Goal: Information Seeking & Learning: Learn about a topic

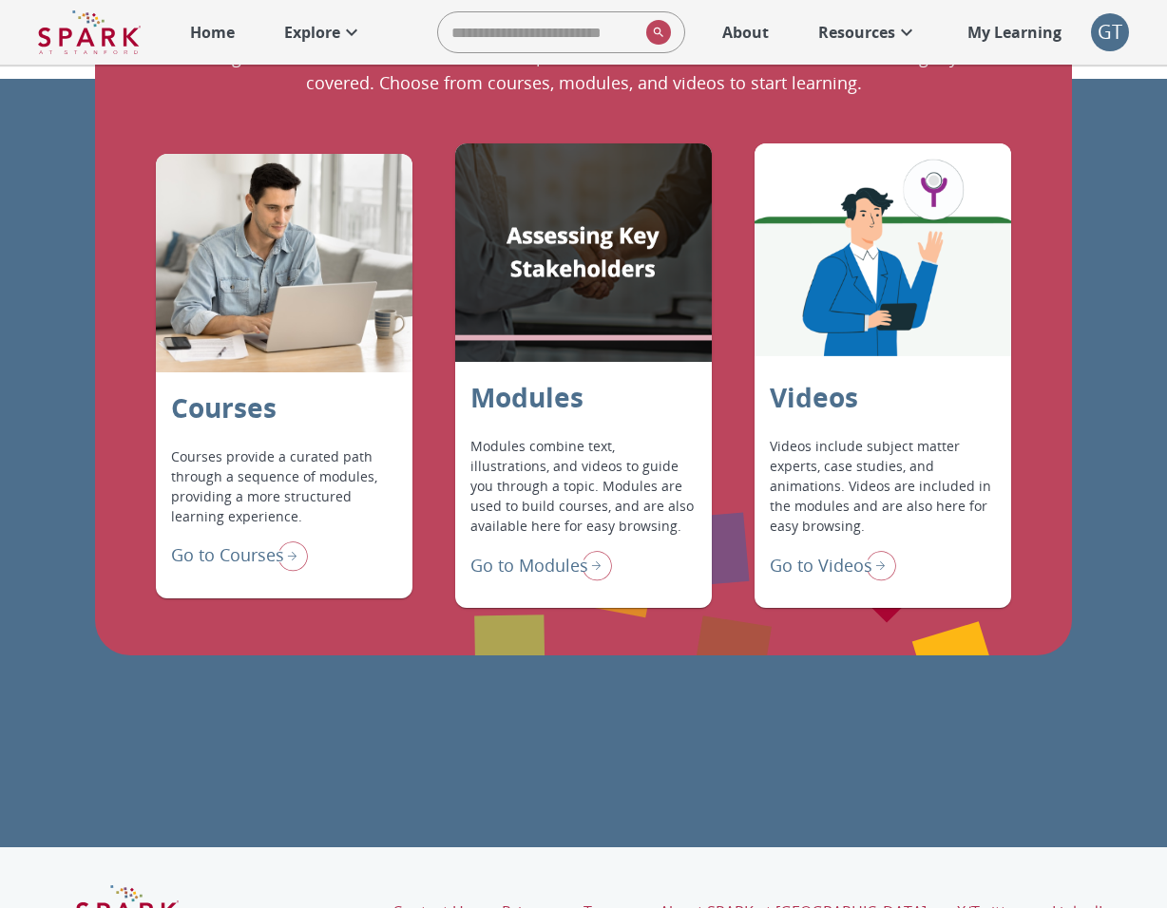
scroll to position [1518, 0]
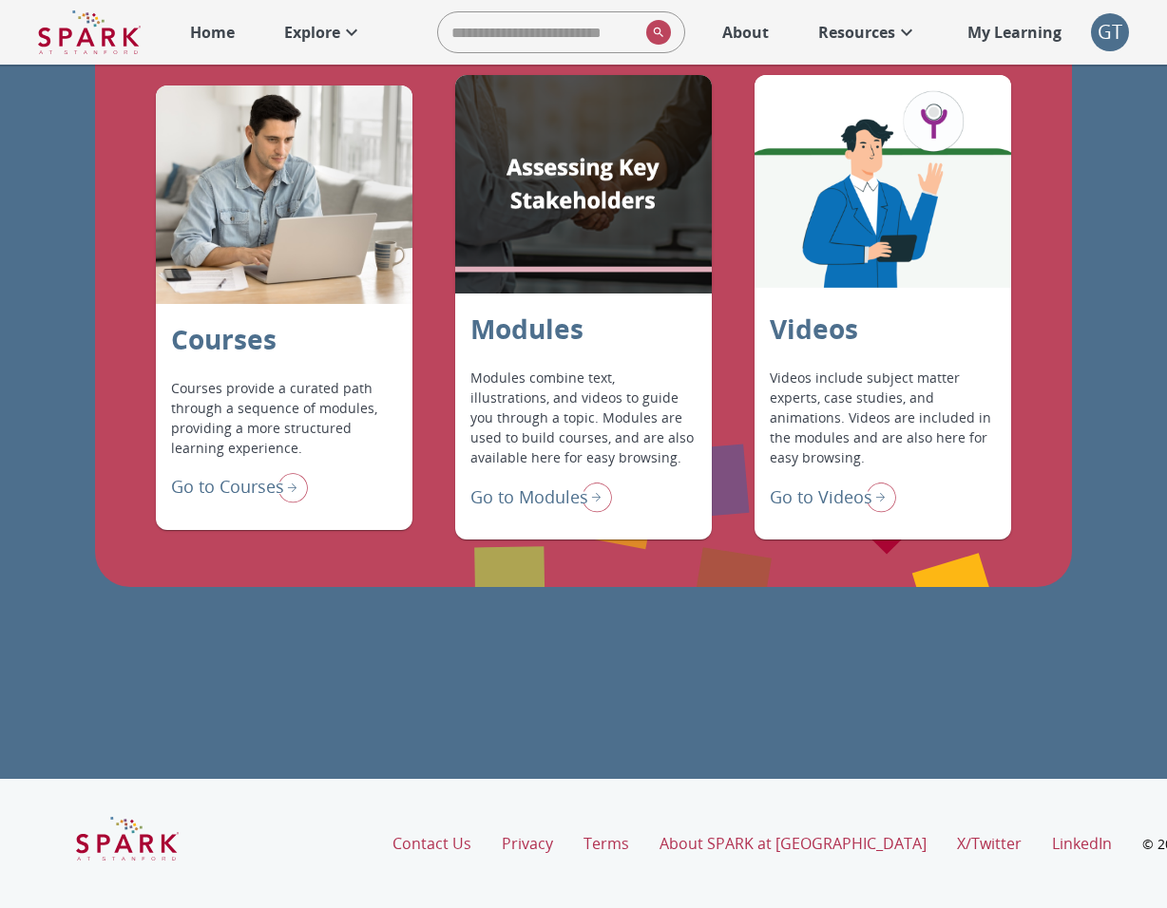
click at [545, 34] on input "search" at bounding box center [538, 32] width 201 height 38
type input "**"
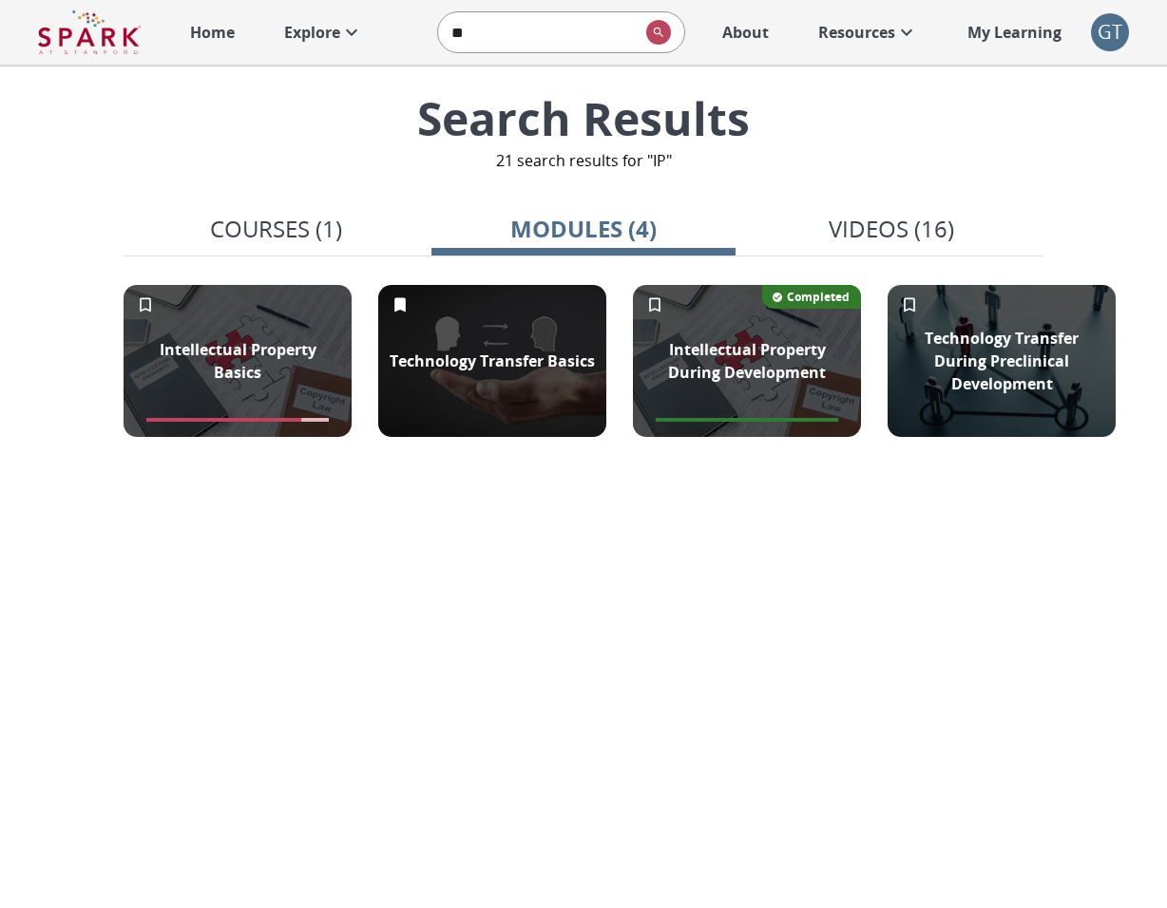
click at [872, 30] on p "Resources" at bounding box center [856, 32] width 77 height 23
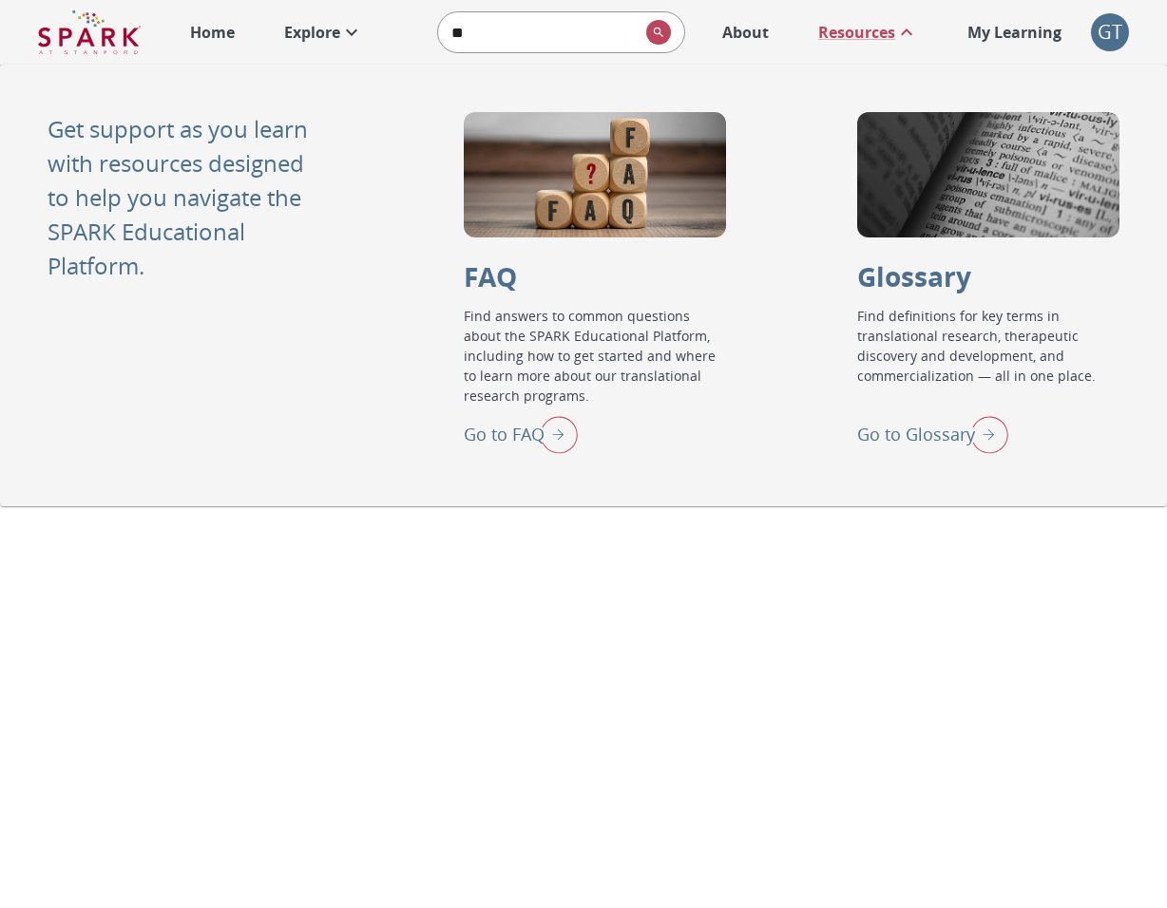
click at [922, 435] on p "Go to Glossary" at bounding box center [916, 435] width 118 height 26
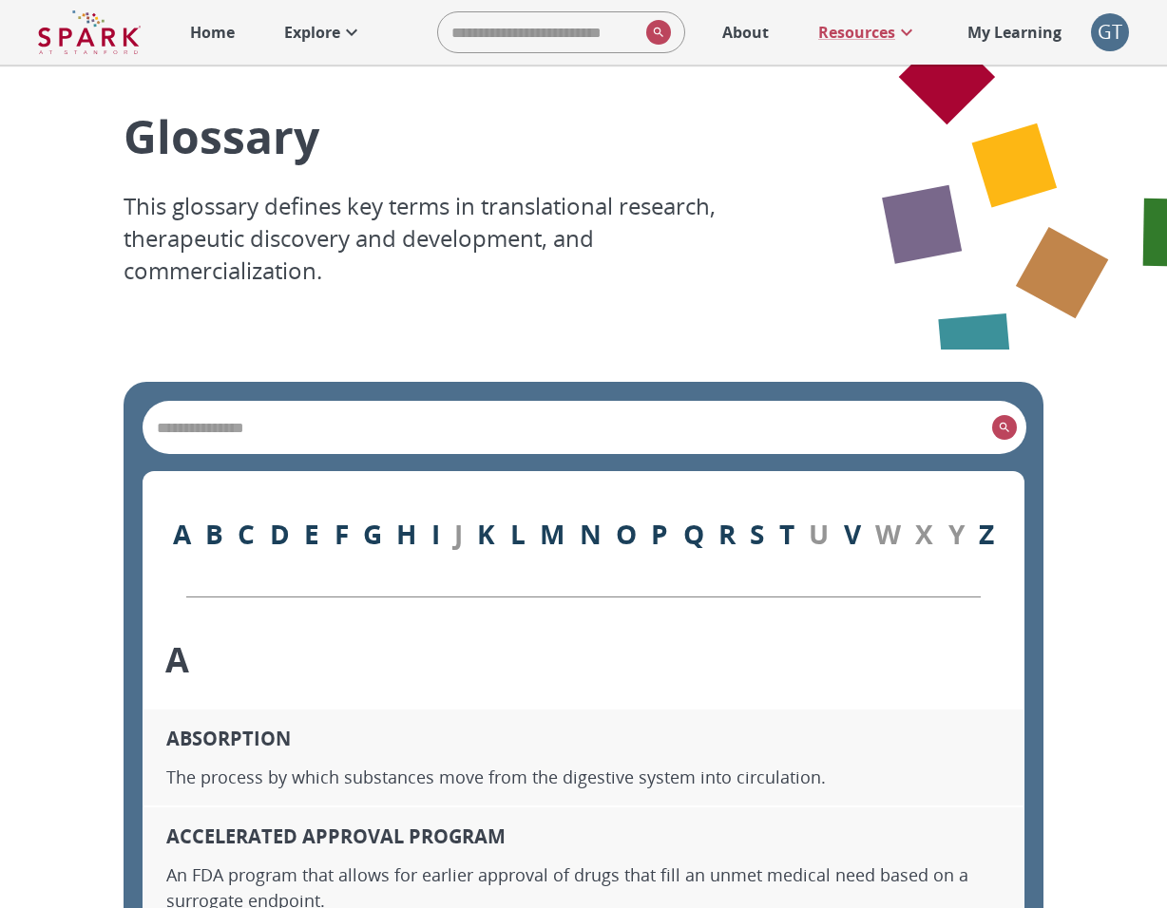
click at [569, 427] on input "search" at bounding box center [566, 427] width 835 height 27
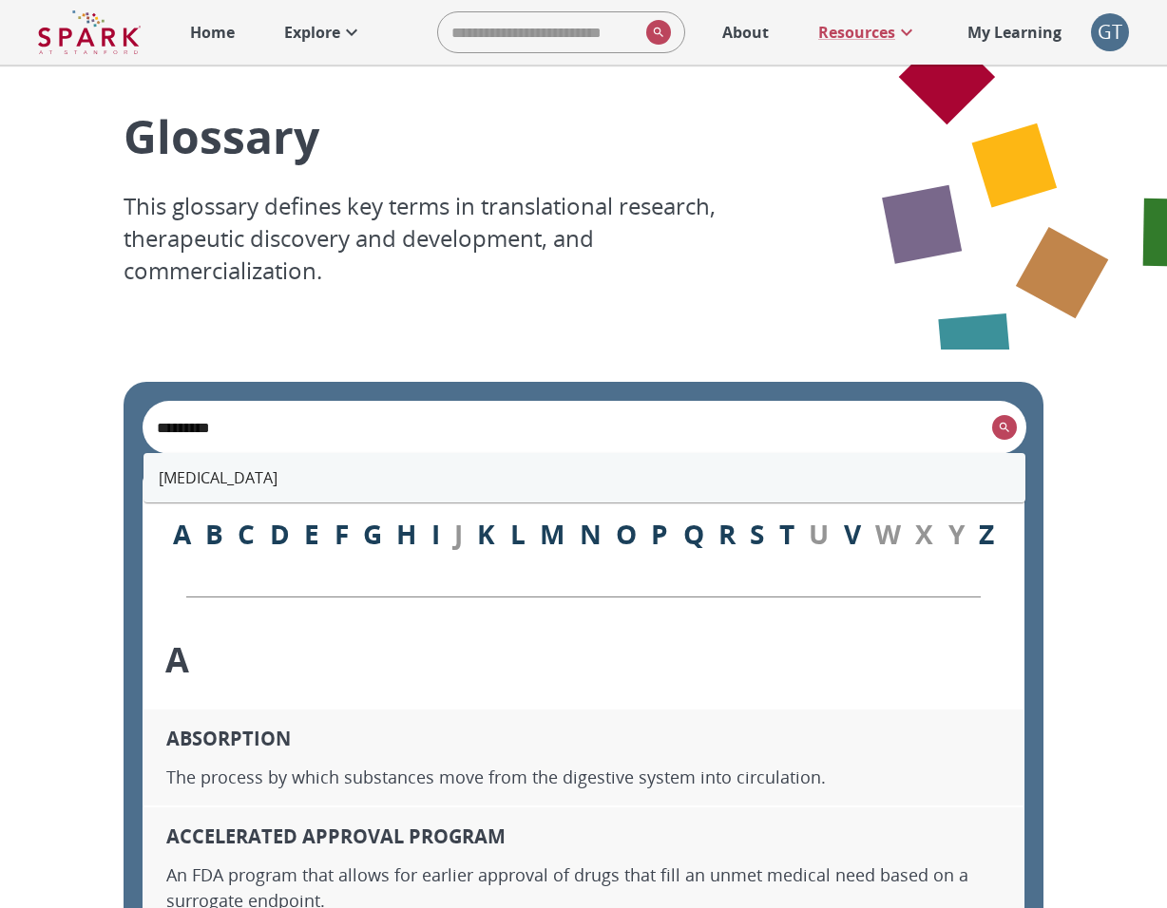
click at [277, 487] on li "[MEDICAL_DATA]" at bounding box center [584, 478] width 882 height 34
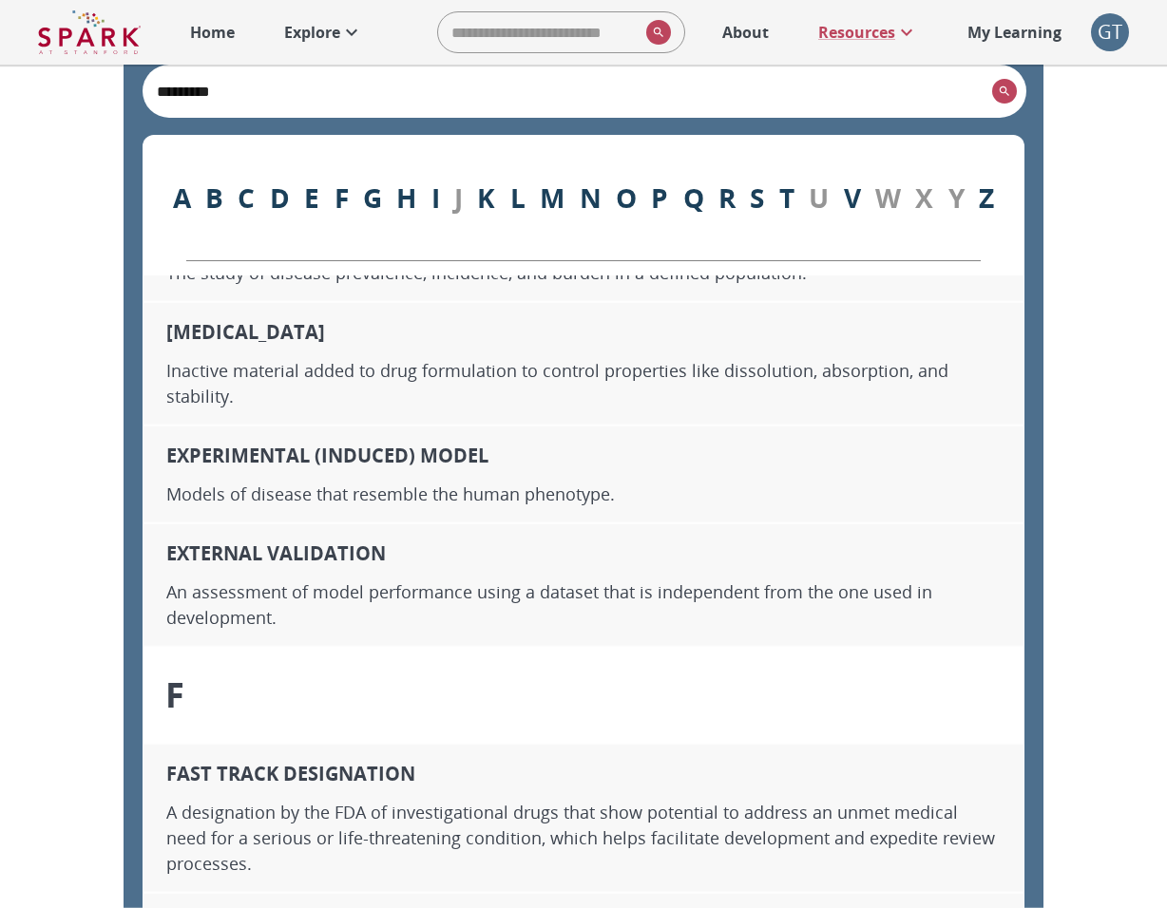
scroll to position [9090, 0]
type input "*********"
click at [1033, 29] on p "My Learning" at bounding box center [1014, 32] width 94 height 23
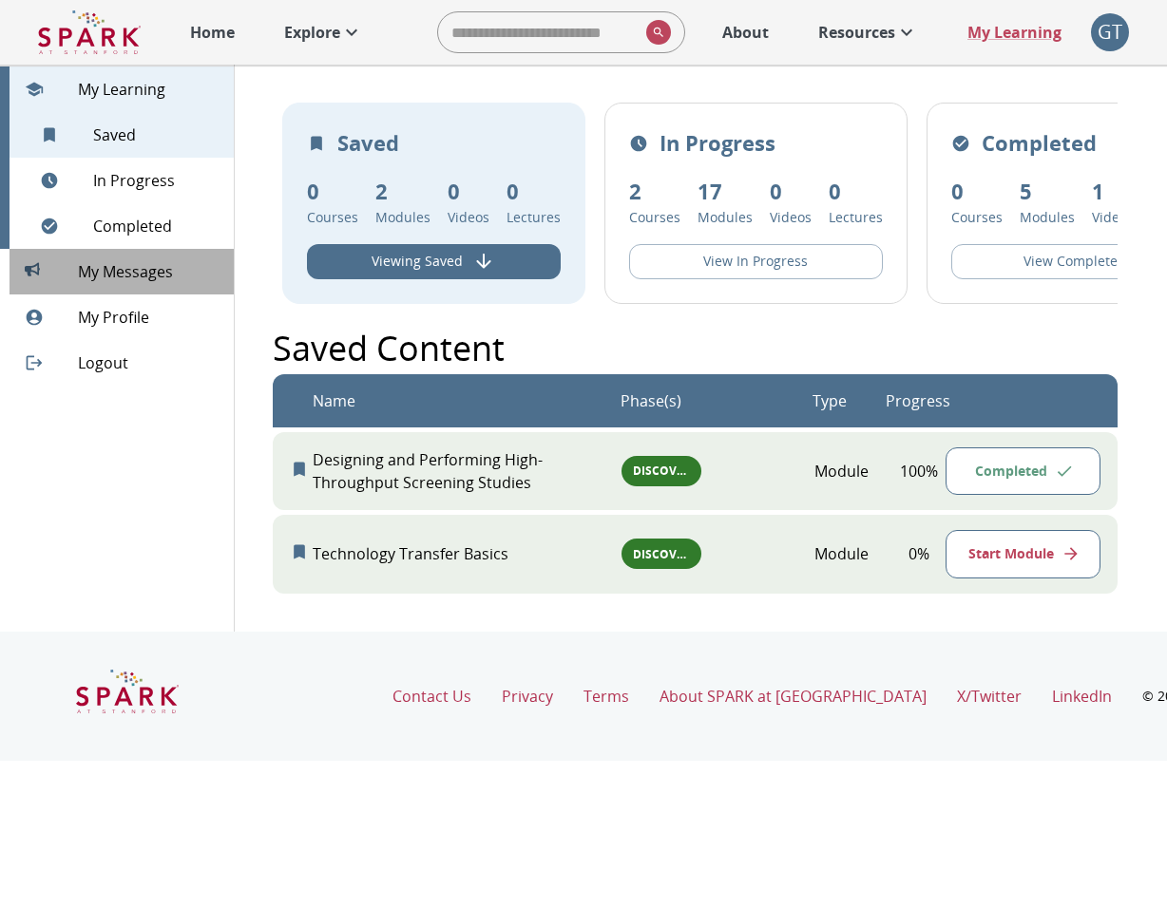
click at [159, 271] on span "My Messages 0" at bounding box center [148, 271] width 141 height 23
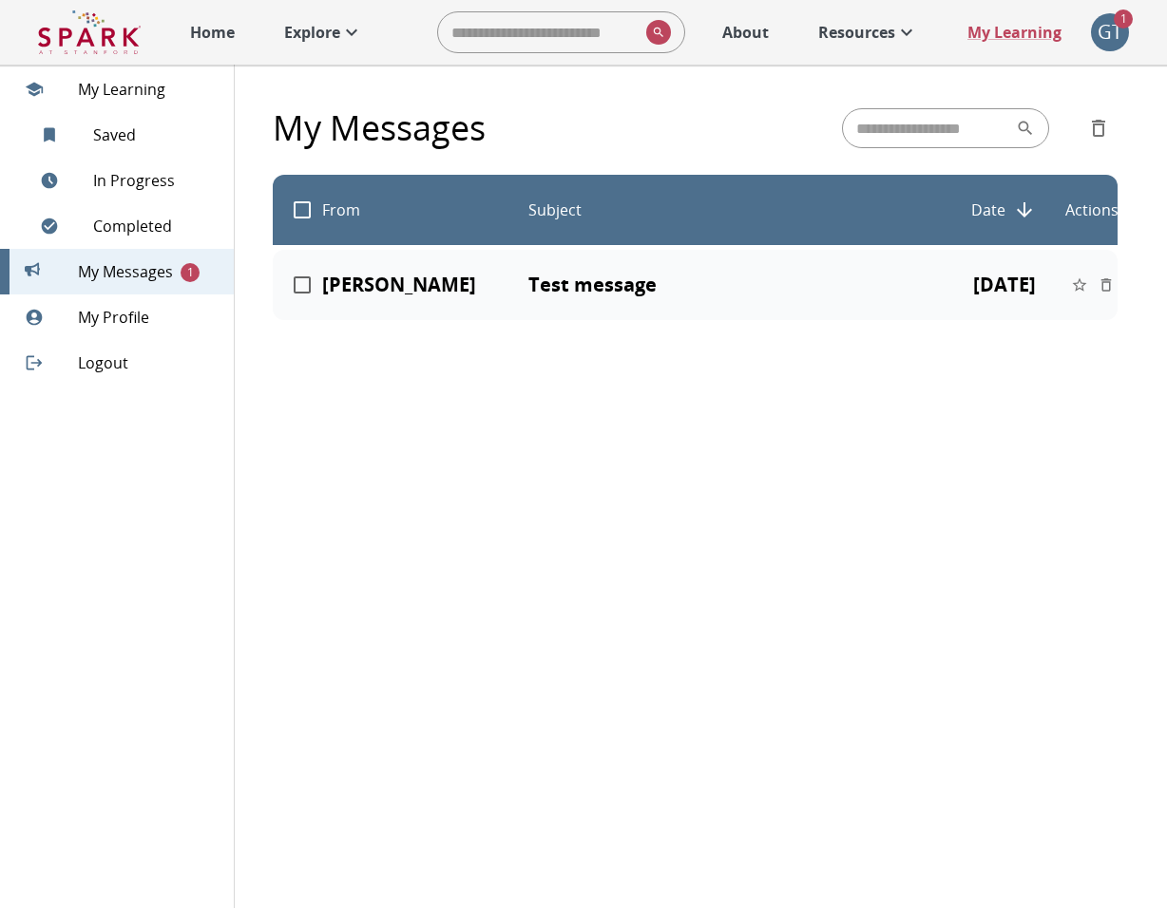
click at [1126, 39] on div "GT" at bounding box center [1110, 32] width 38 height 38
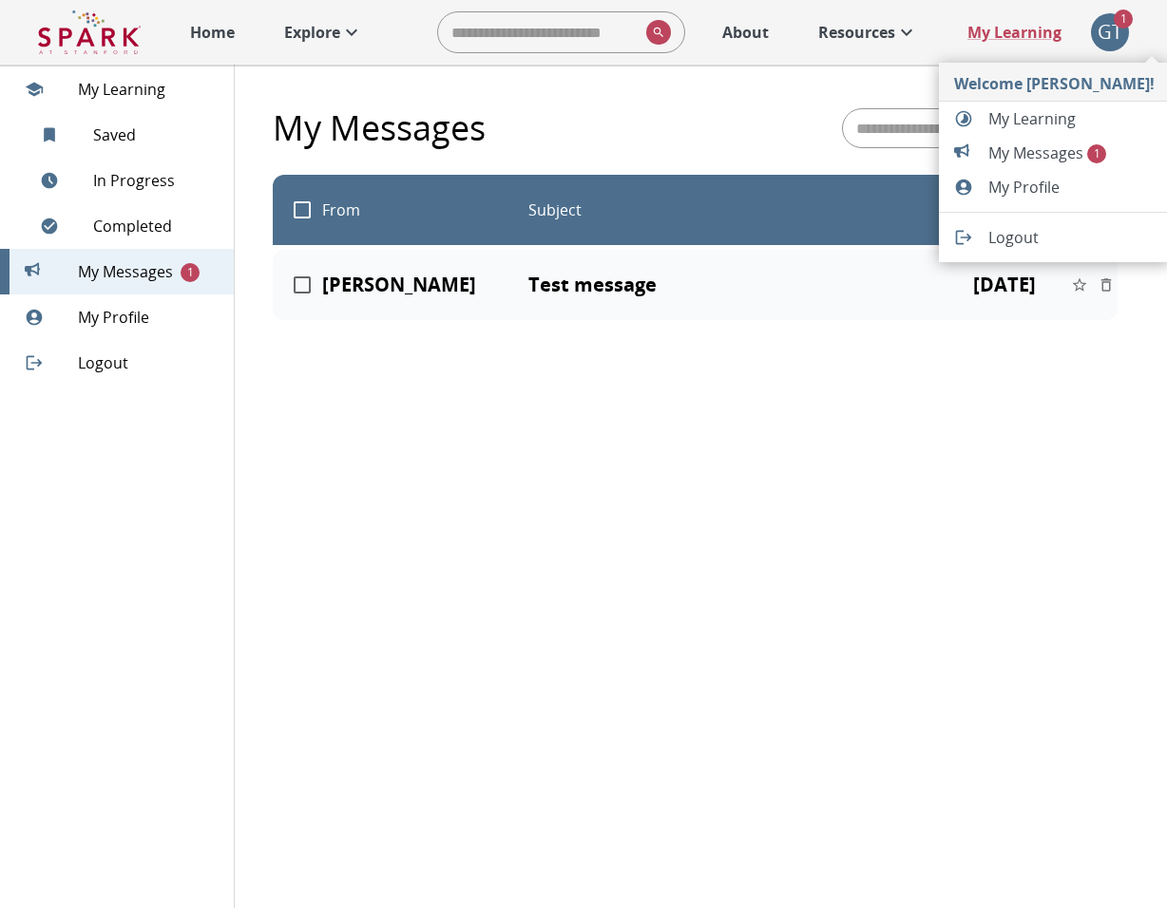
click at [297, 32] on div at bounding box center [583, 454] width 1167 height 908
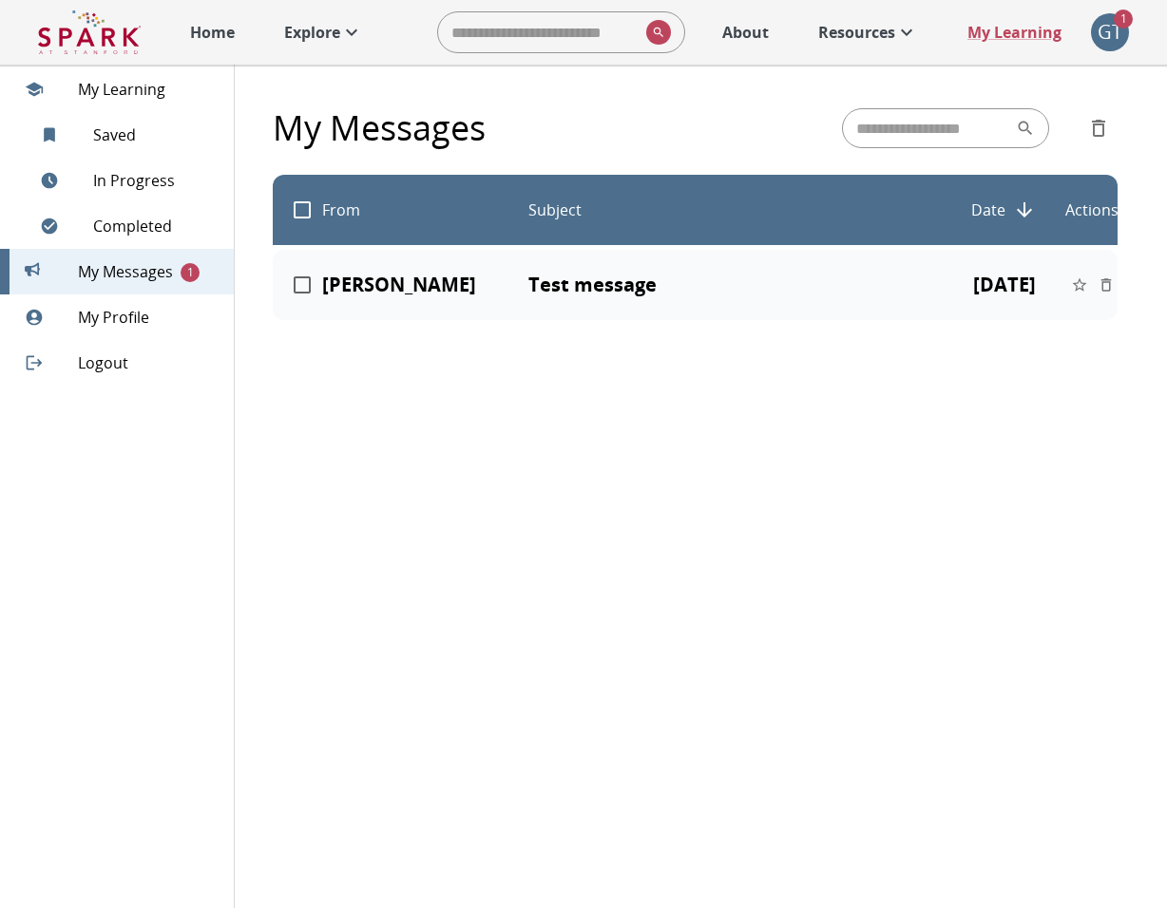
click at [347, 29] on icon at bounding box center [351, 32] width 23 height 23
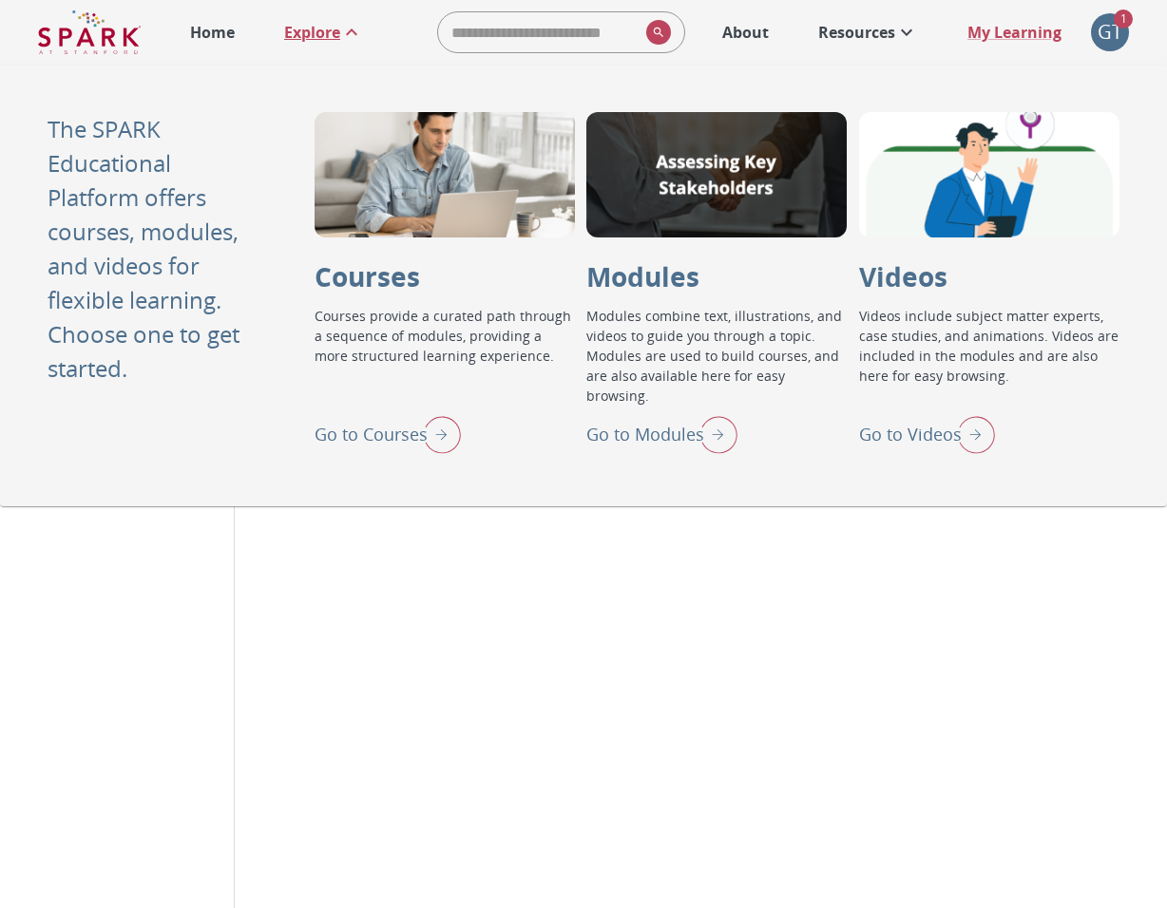
click at [390, 429] on p "Go to Courses" at bounding box center [371, 435] width 113 height 26
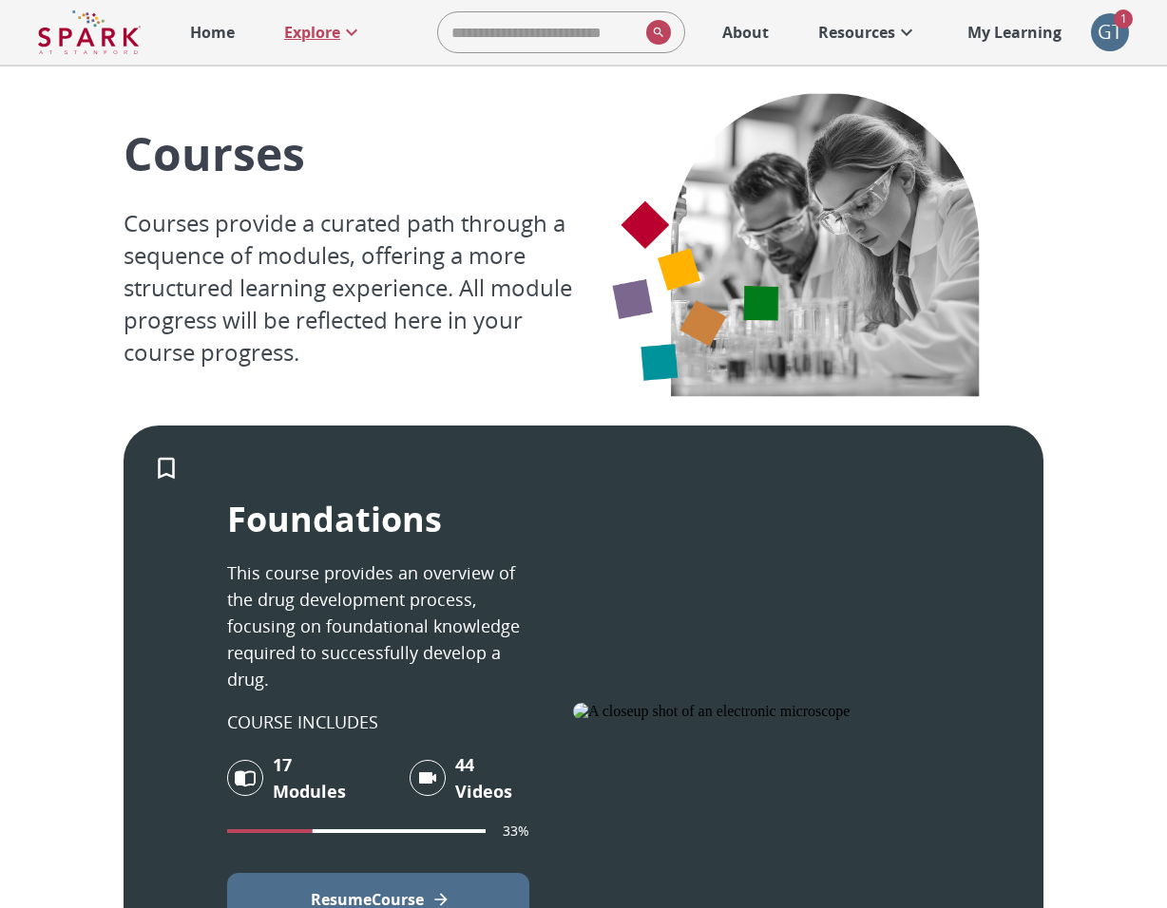
click at [296, 35] on p "Explore" at bounding box center [312, 32] width 56 height 23
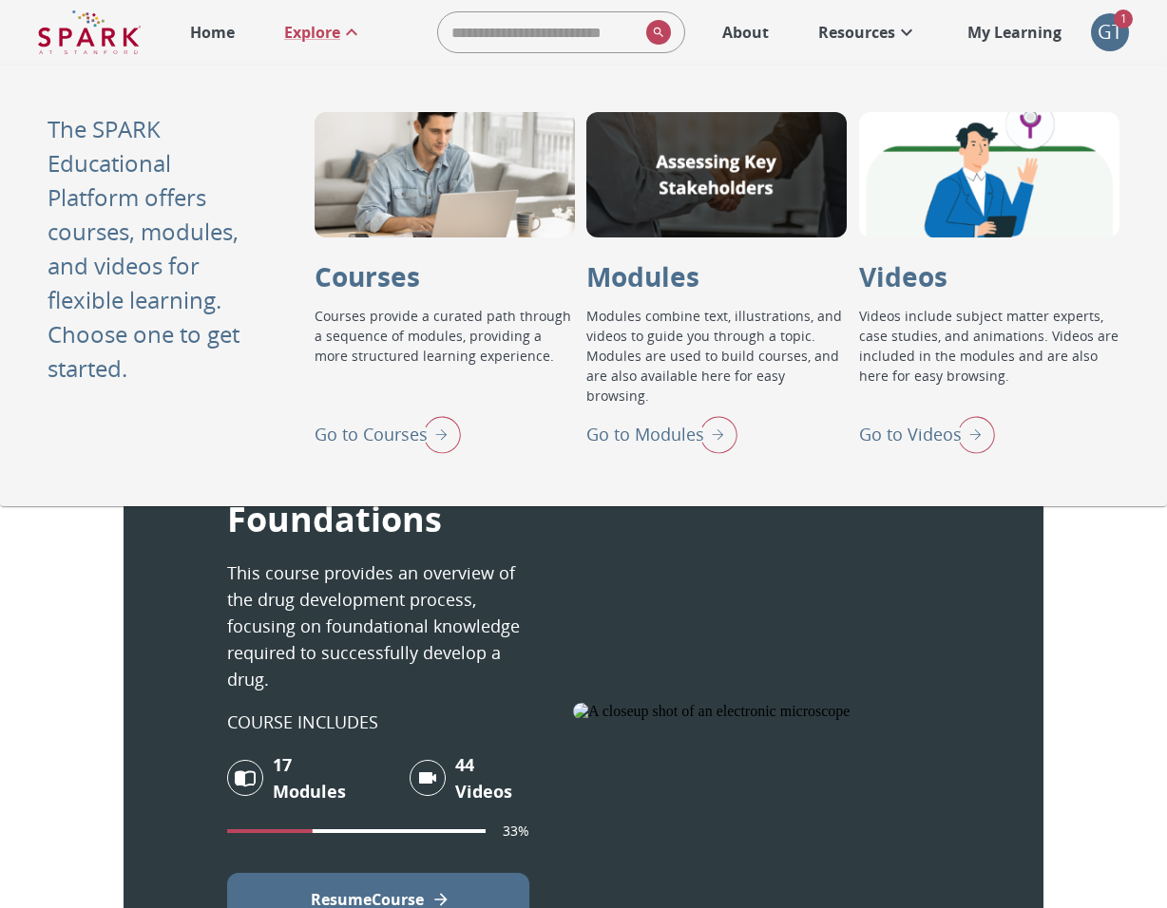
click at [670, 428] on p "Go to Modules" at bounding box center [645, 435] width 118 height 26
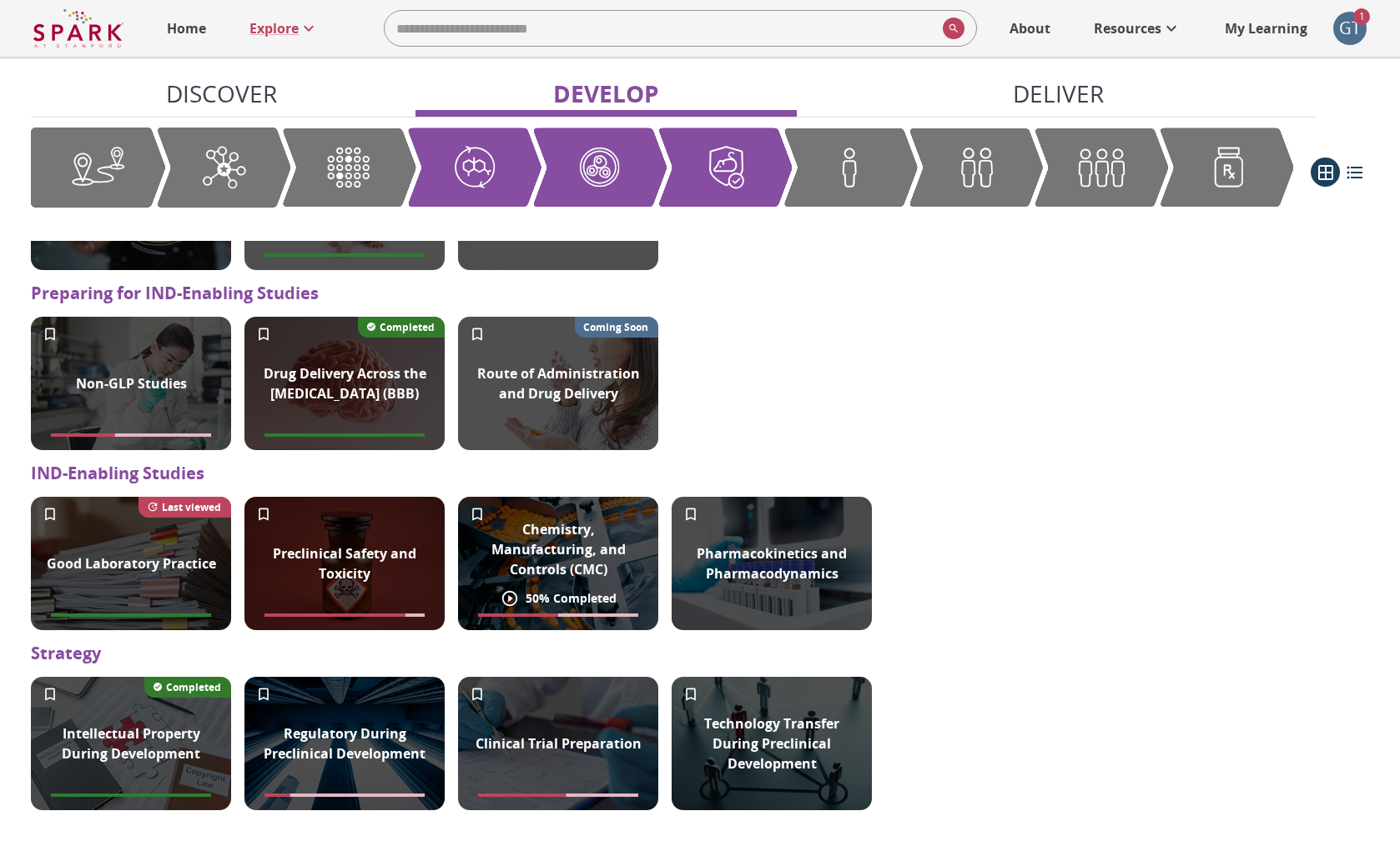
scroll to position [1349, 0]
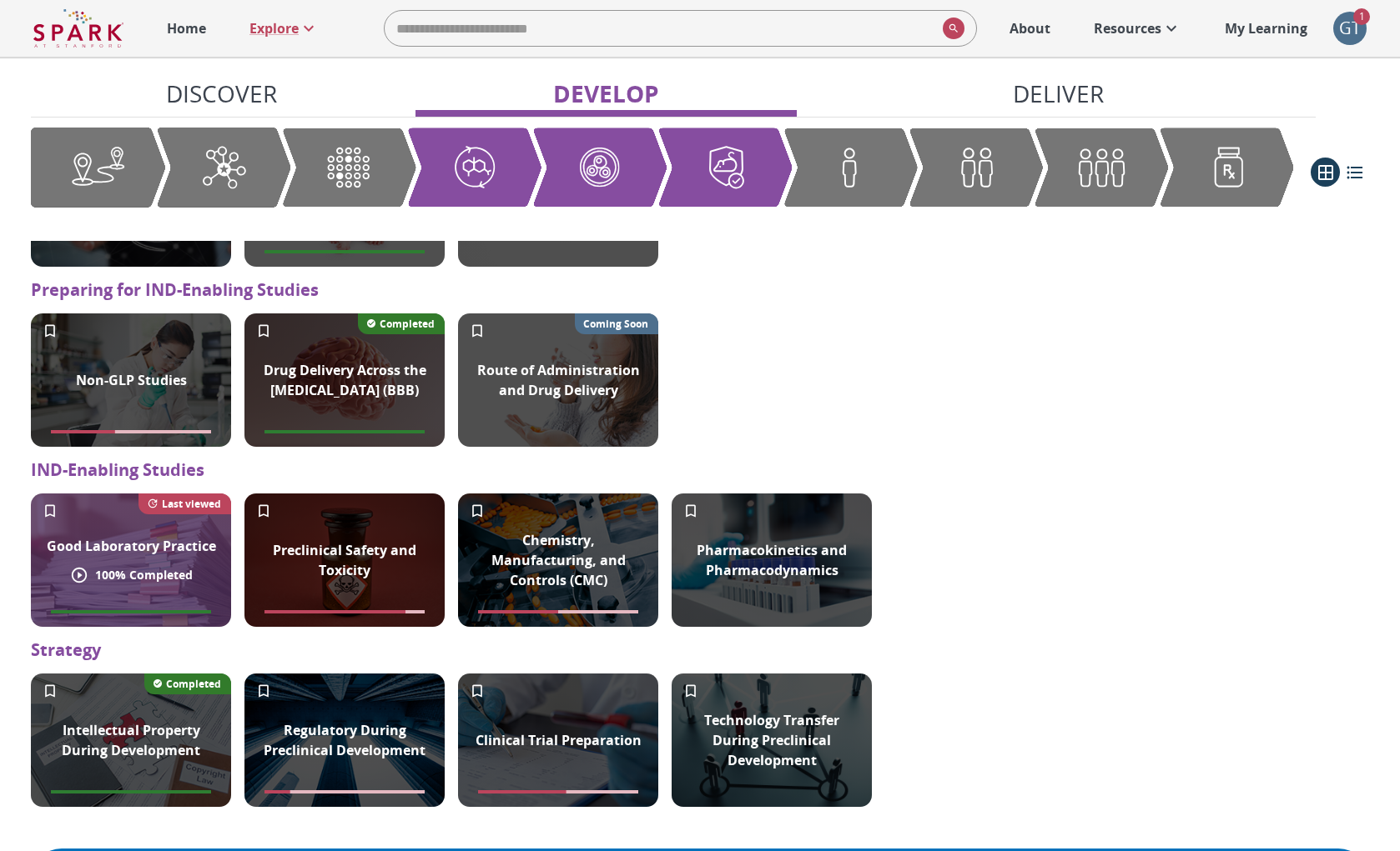
click at [144, 532] on div "Good Laboratory Practice" at bounding box center [132, 547] width 190 height 40
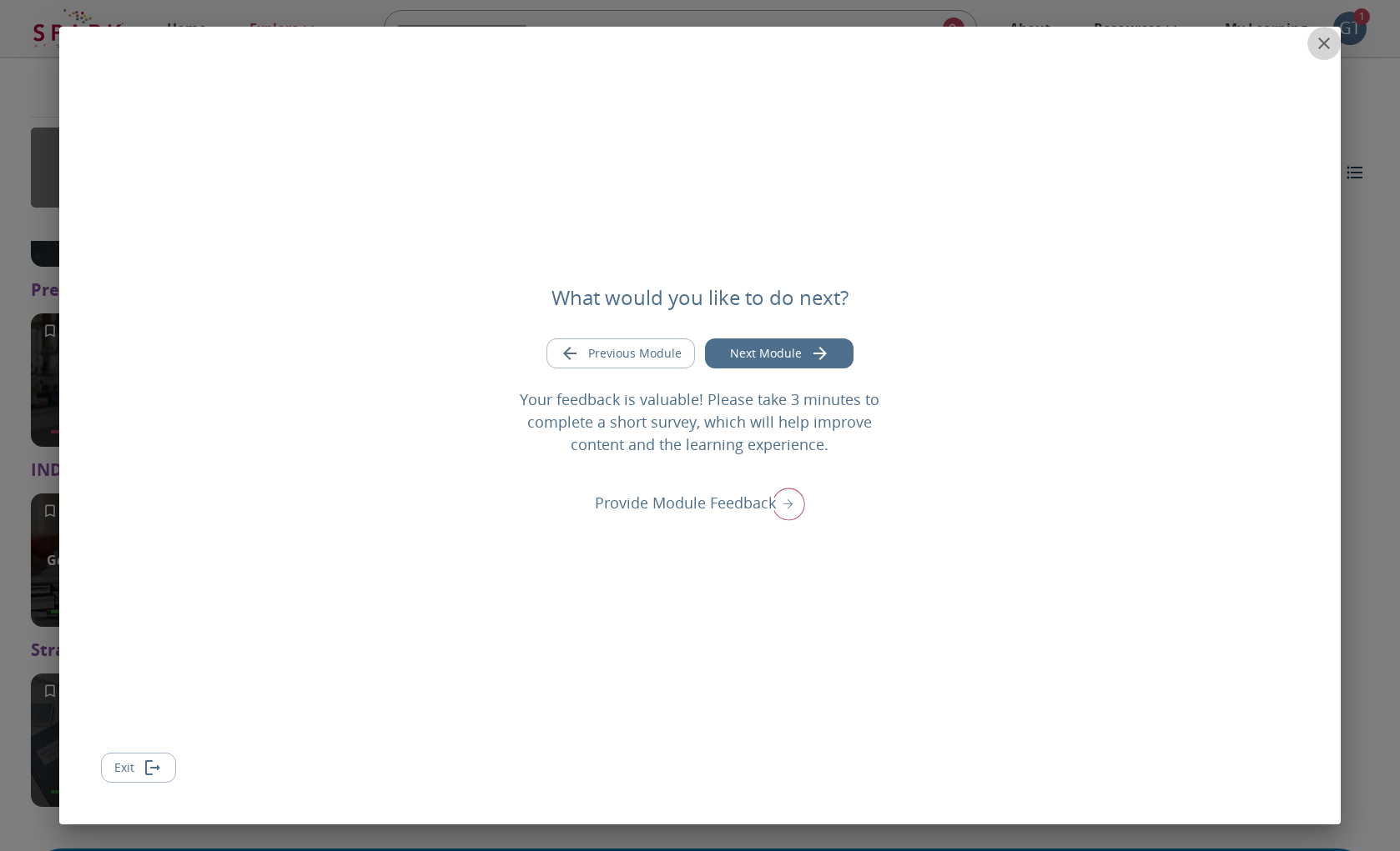
click at [1023, 40] on icon "close" at bounding box center [1324, 43] width 20 height 20
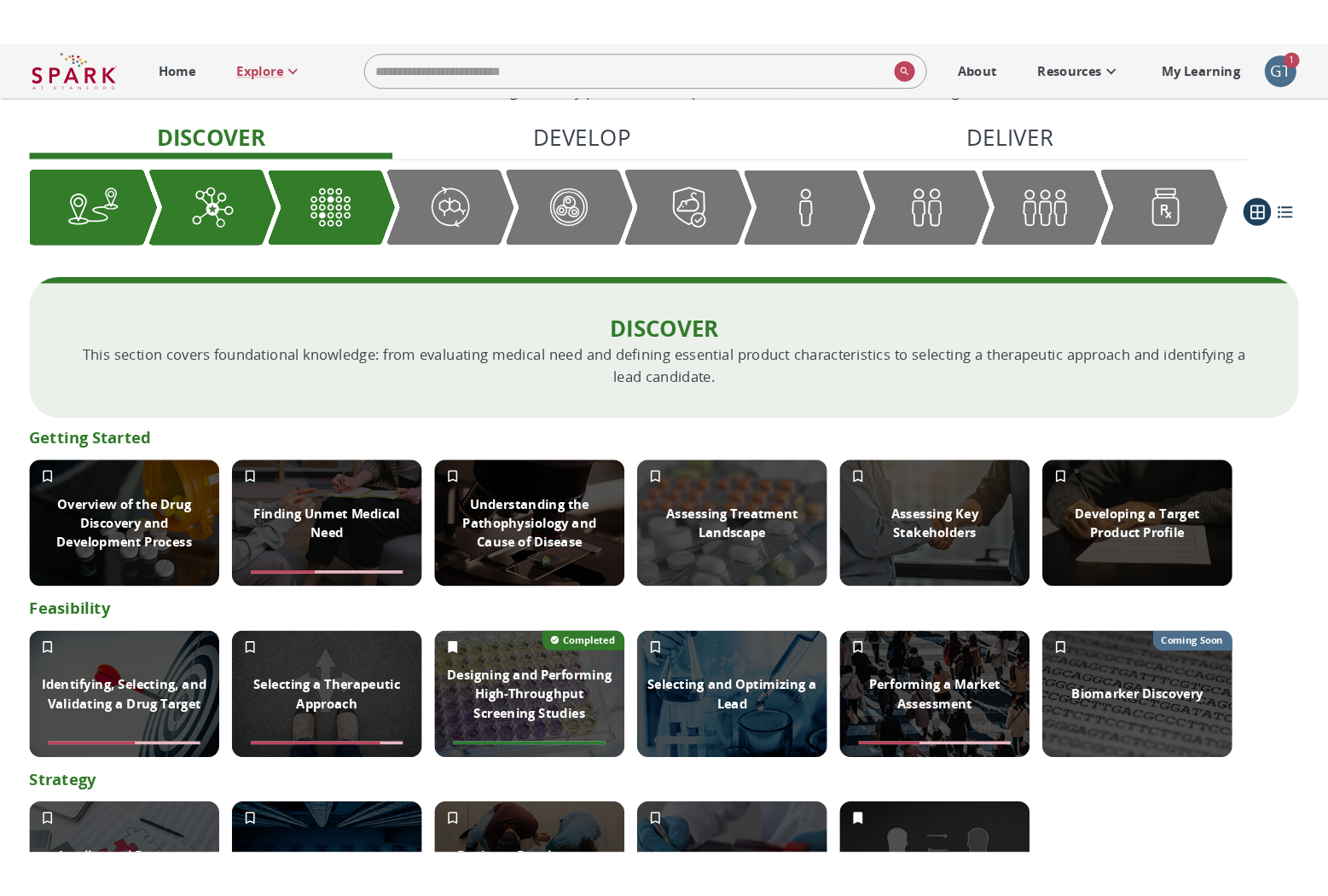
scroll to position [161, 0]
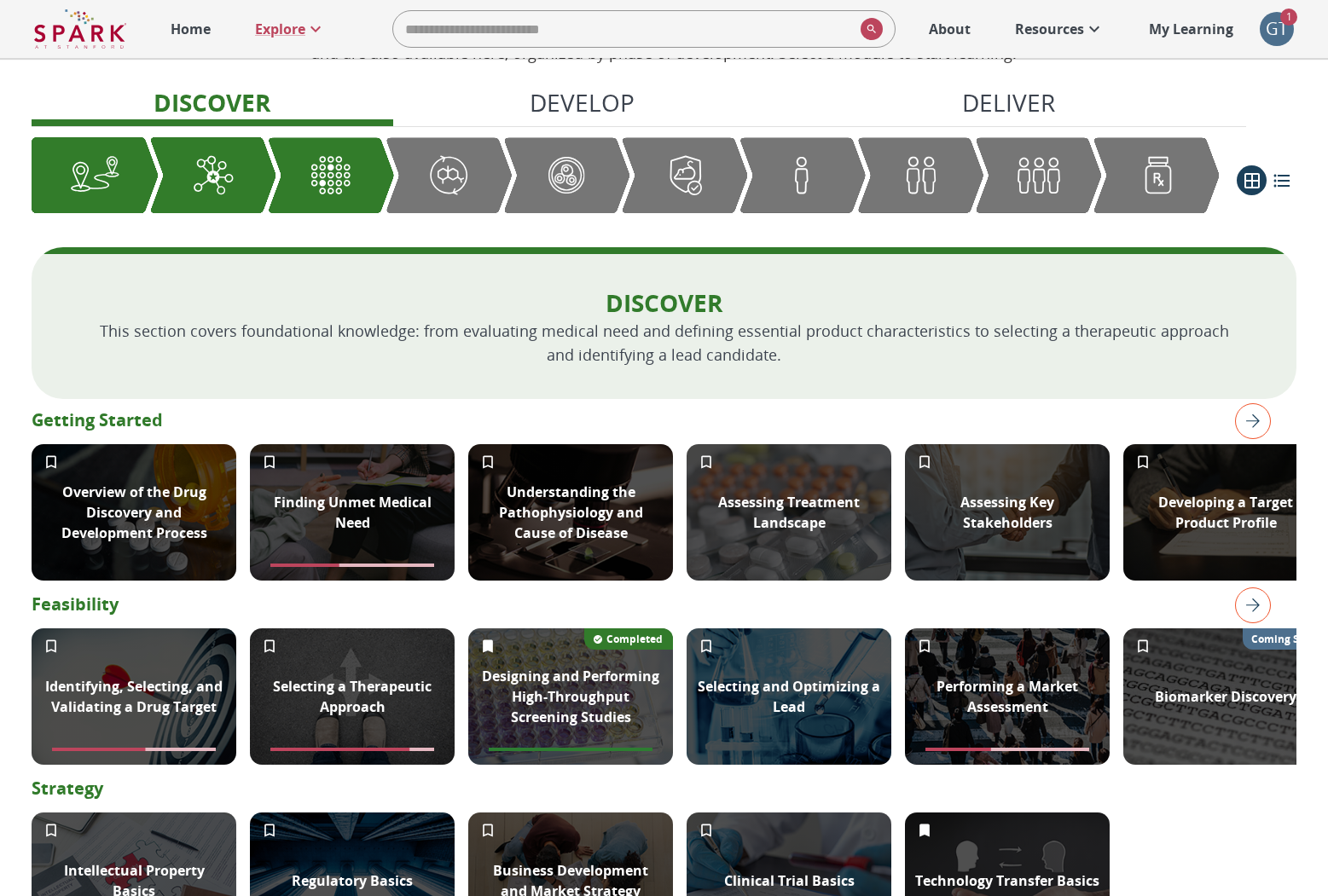
click at [600, 181] on div "Graphic showing the progression through the Discover, Develop, and Deliver pipe…" at bounding box center [567, 175] width 127 height 76
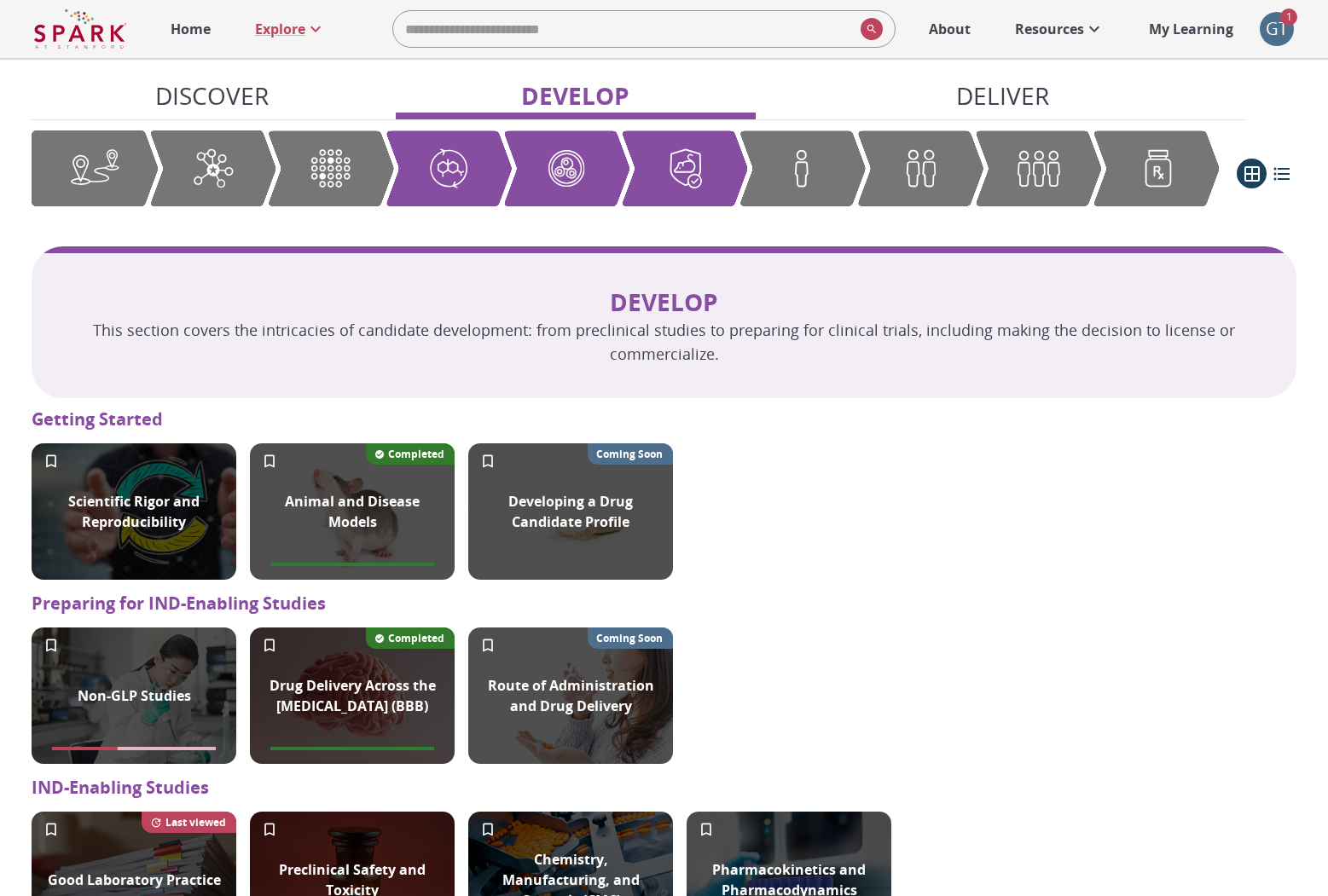
click at [922, 173] on img "Graphic showing the progression through the Discover, Develop, and Deliver pipe…" at bounding box center [920, 168] width 50 height 49
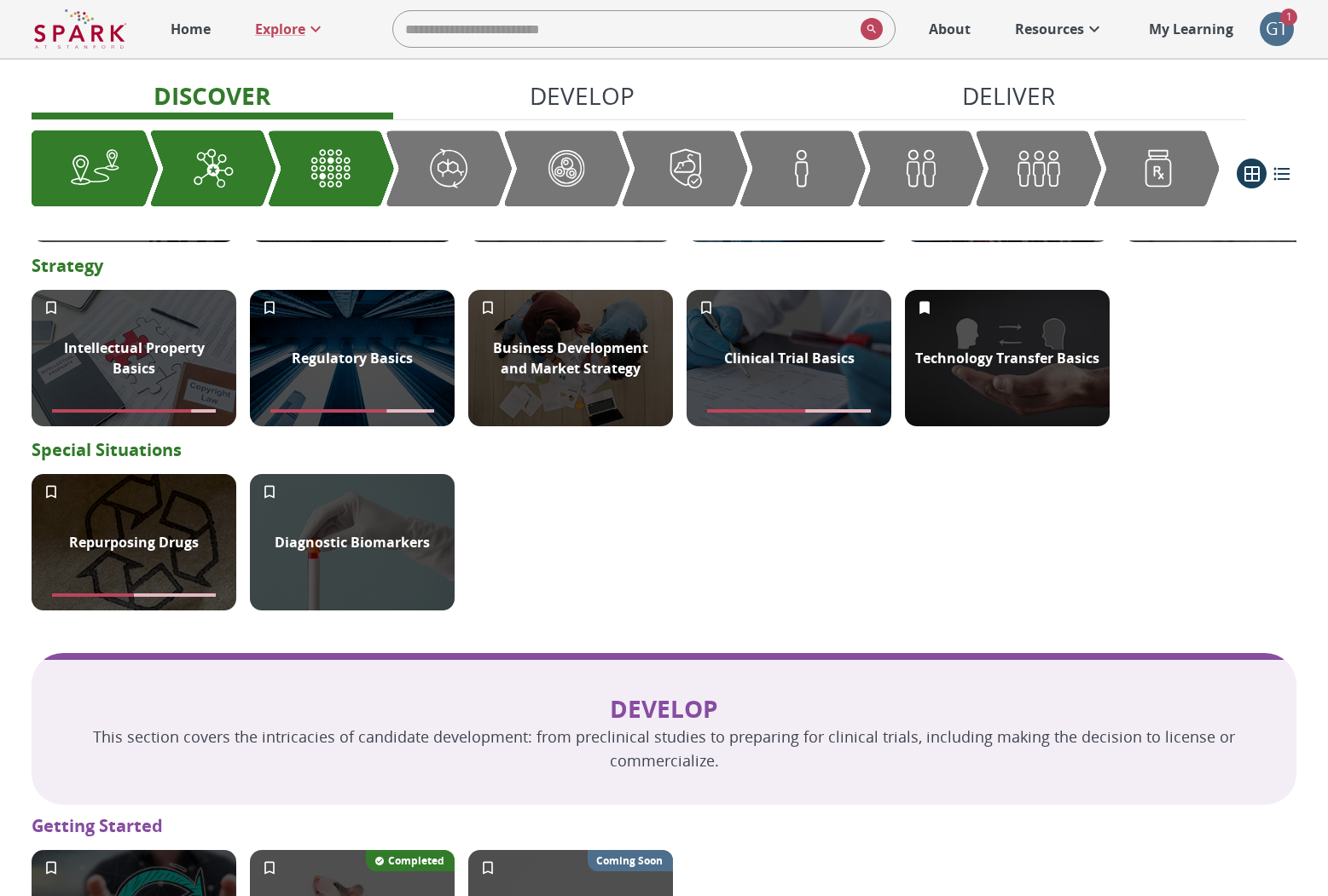
scroll to position [498, 0]
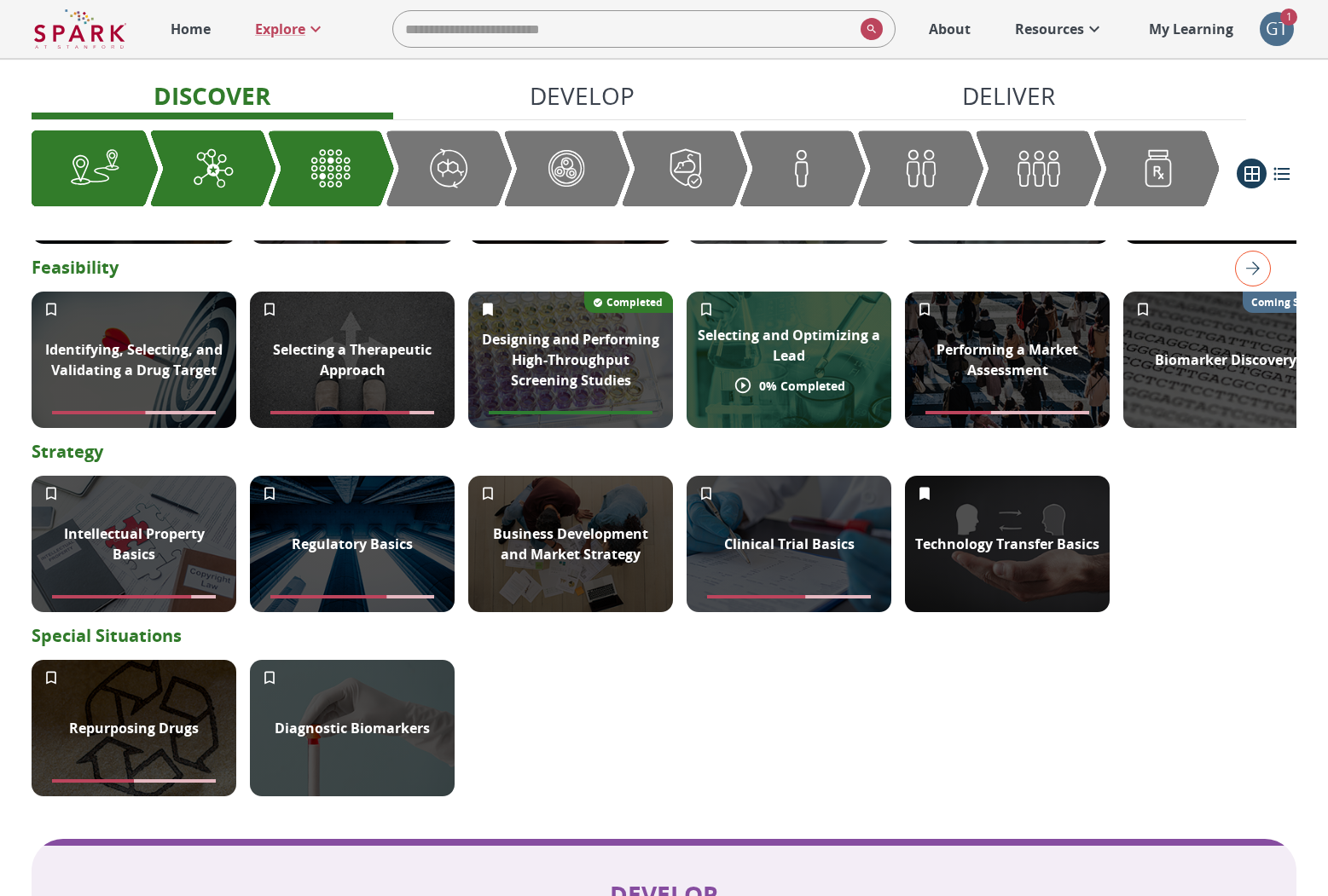
click at [746, 349] on p "Selecting and Optimizing a Lead" at bounding box center [788, 345] width 184 height 41
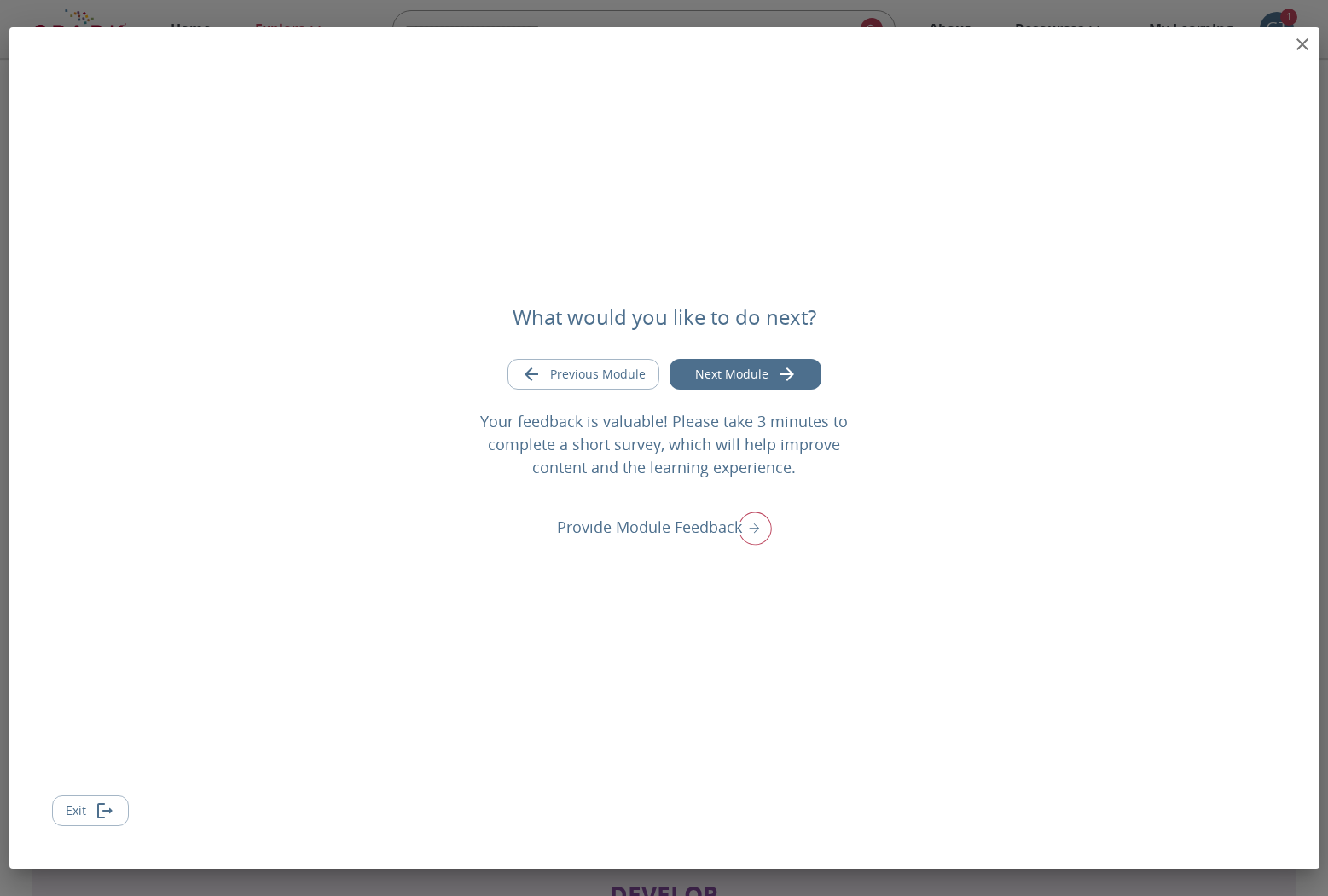
click at [1046, 44] on div "What would you like to do next? Previous Module Next Module Your feedback is va…" at bounding box center [664, 448] width 1310 height 841
click at [1046, 42] on icon "close" at bounding box center [1301, 44] width 12 height 12
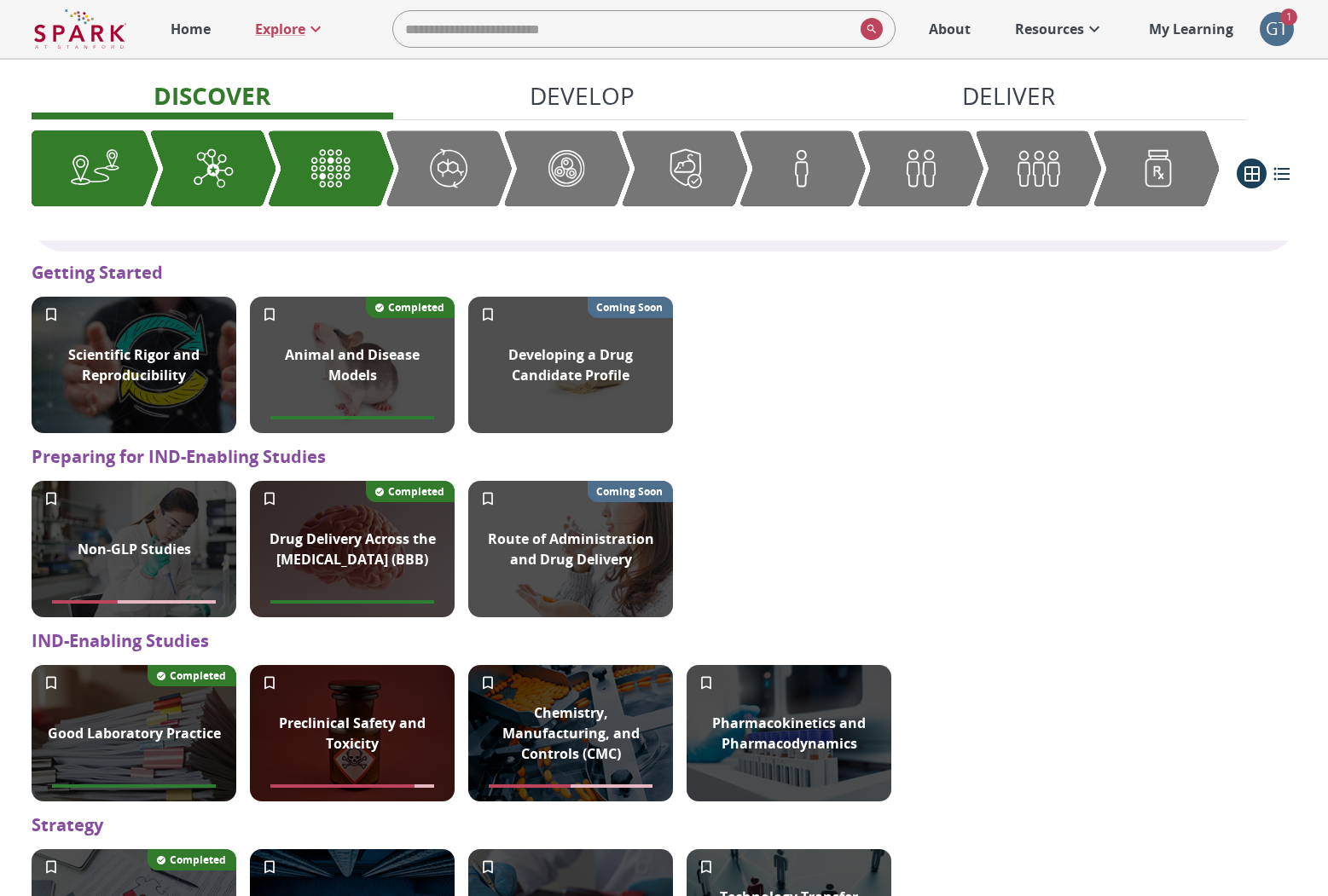
scroll to position [1292, 0]
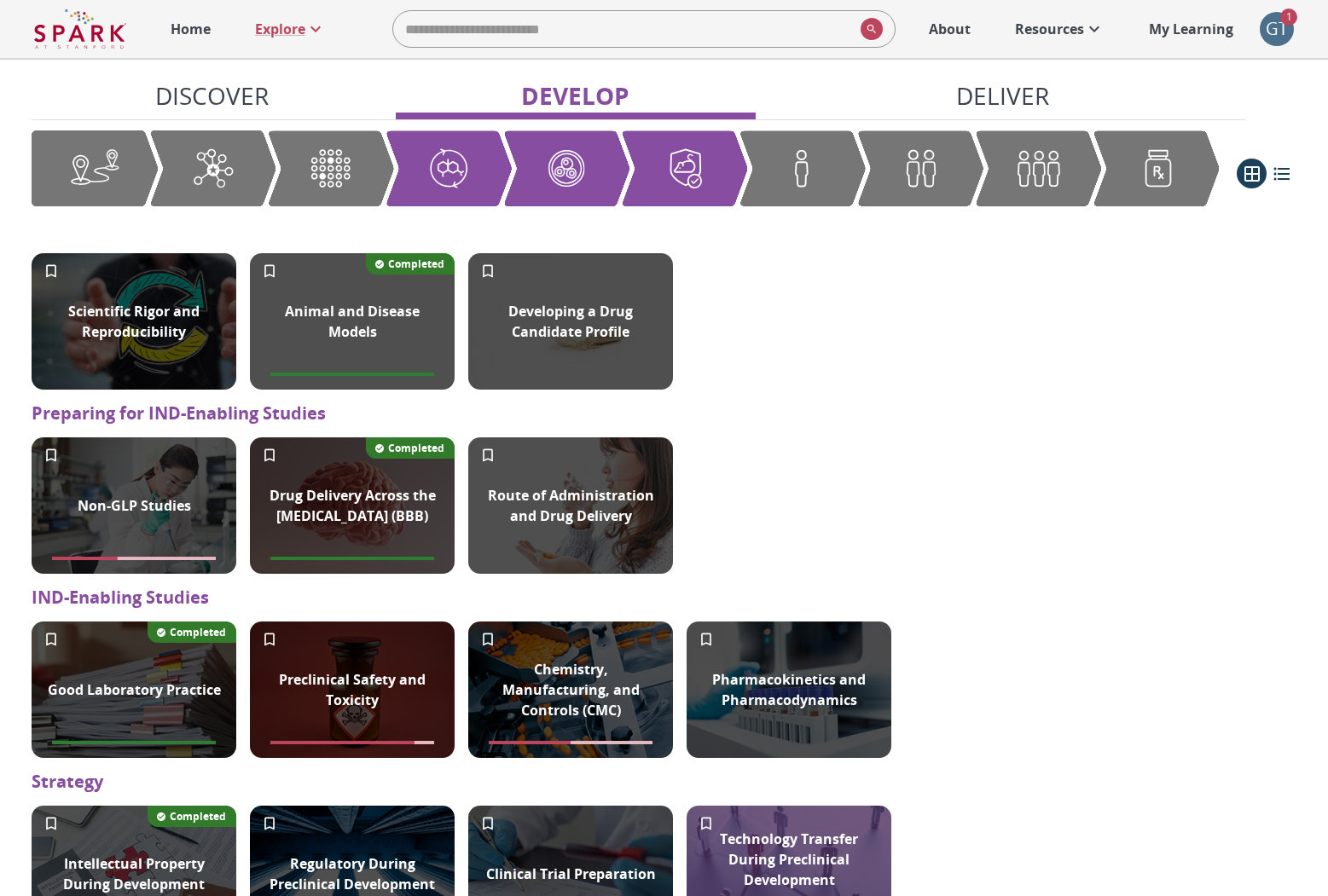
scroll to position [1191, 0]
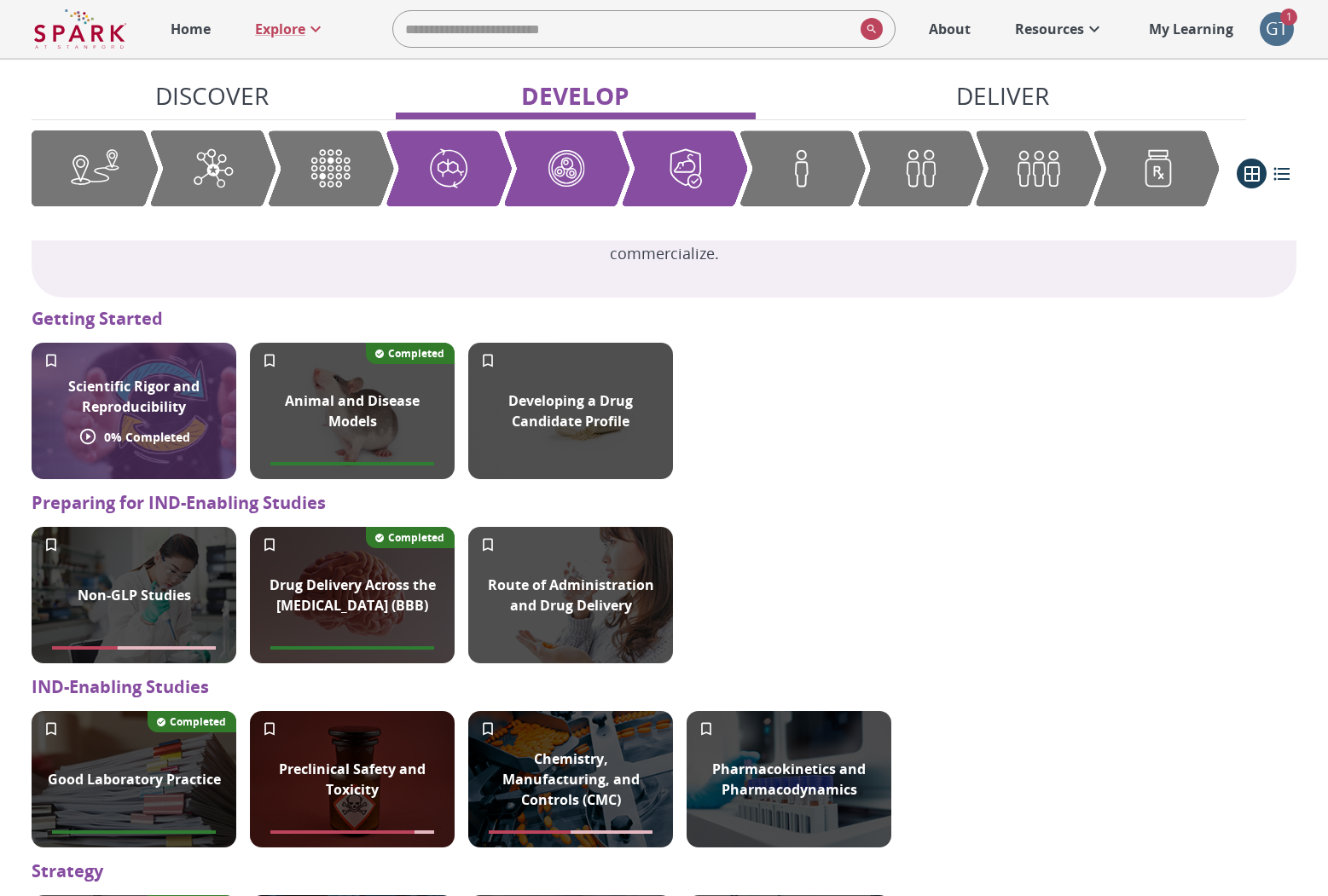
click at [179, 438] on p "0 % Completed" at bounding box center [147, 437] width 86 height 18
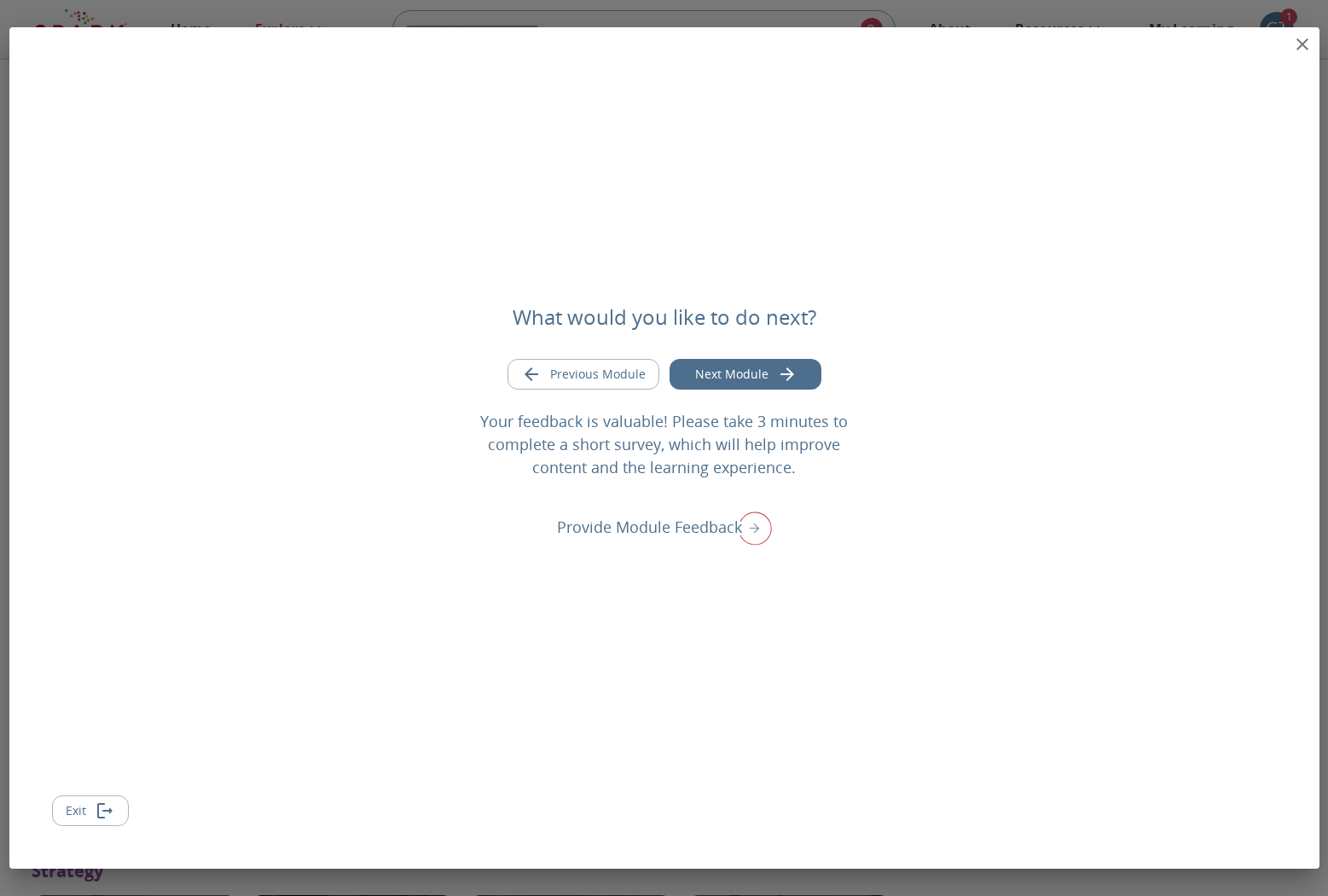
click at [1299, 43] on icon "close" at bounding box center [1301, 44] width 12 height 12
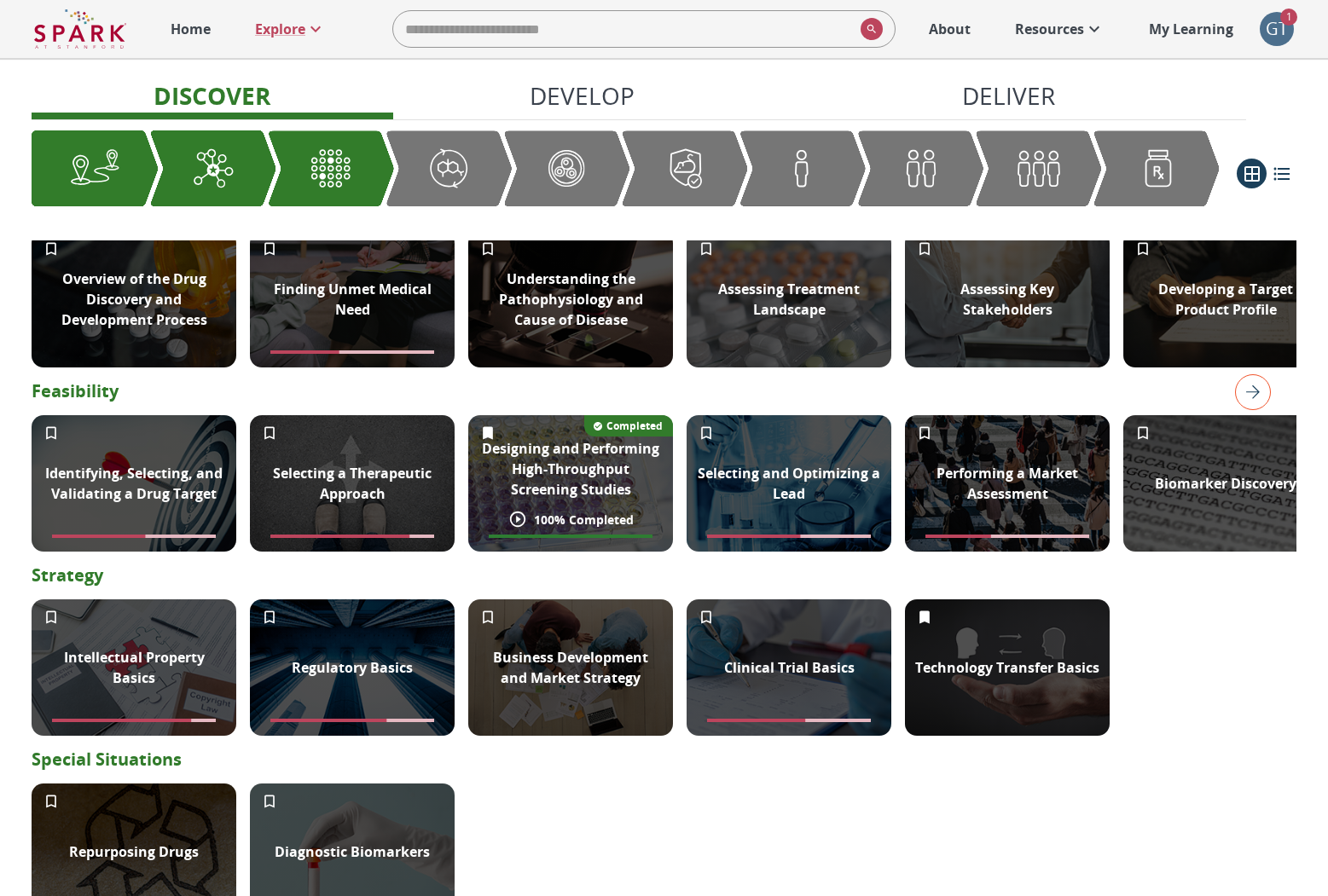
scroll to position [377, 0]
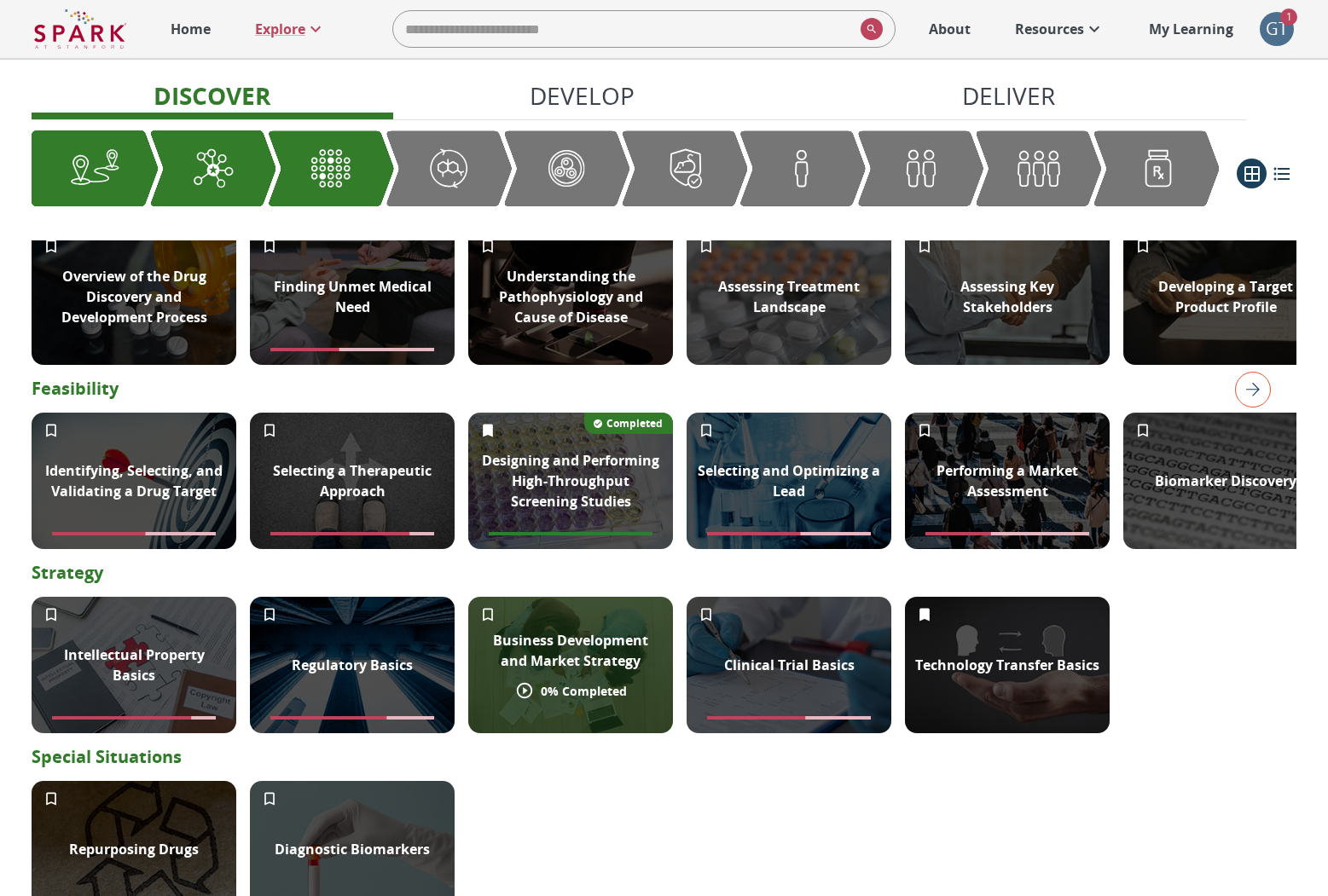
click at [530, 622] on div "Business Development and Market Strategy" at bounding box center [571, 650] width 205 height 61
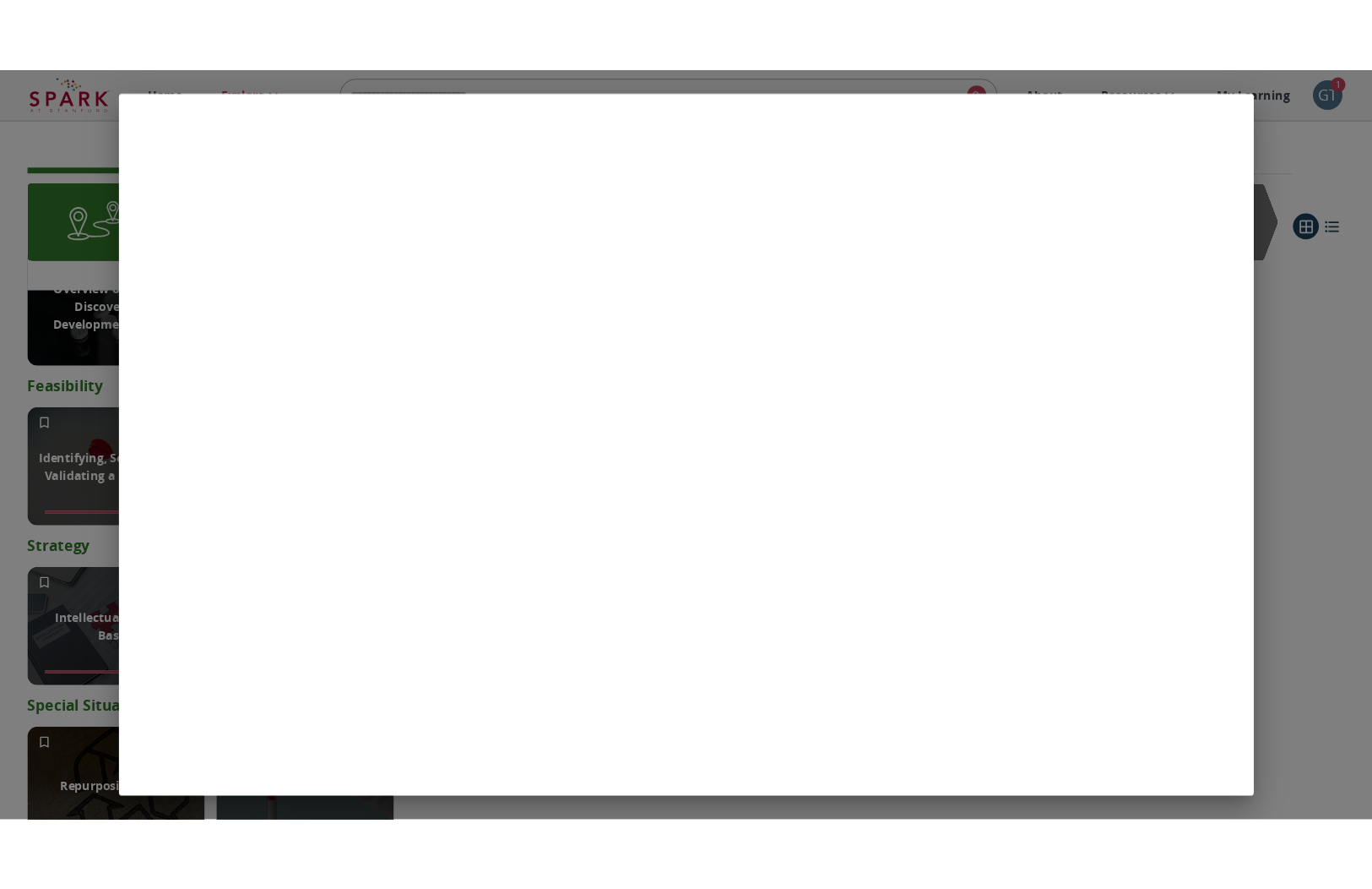
scroll to position [378, 0]
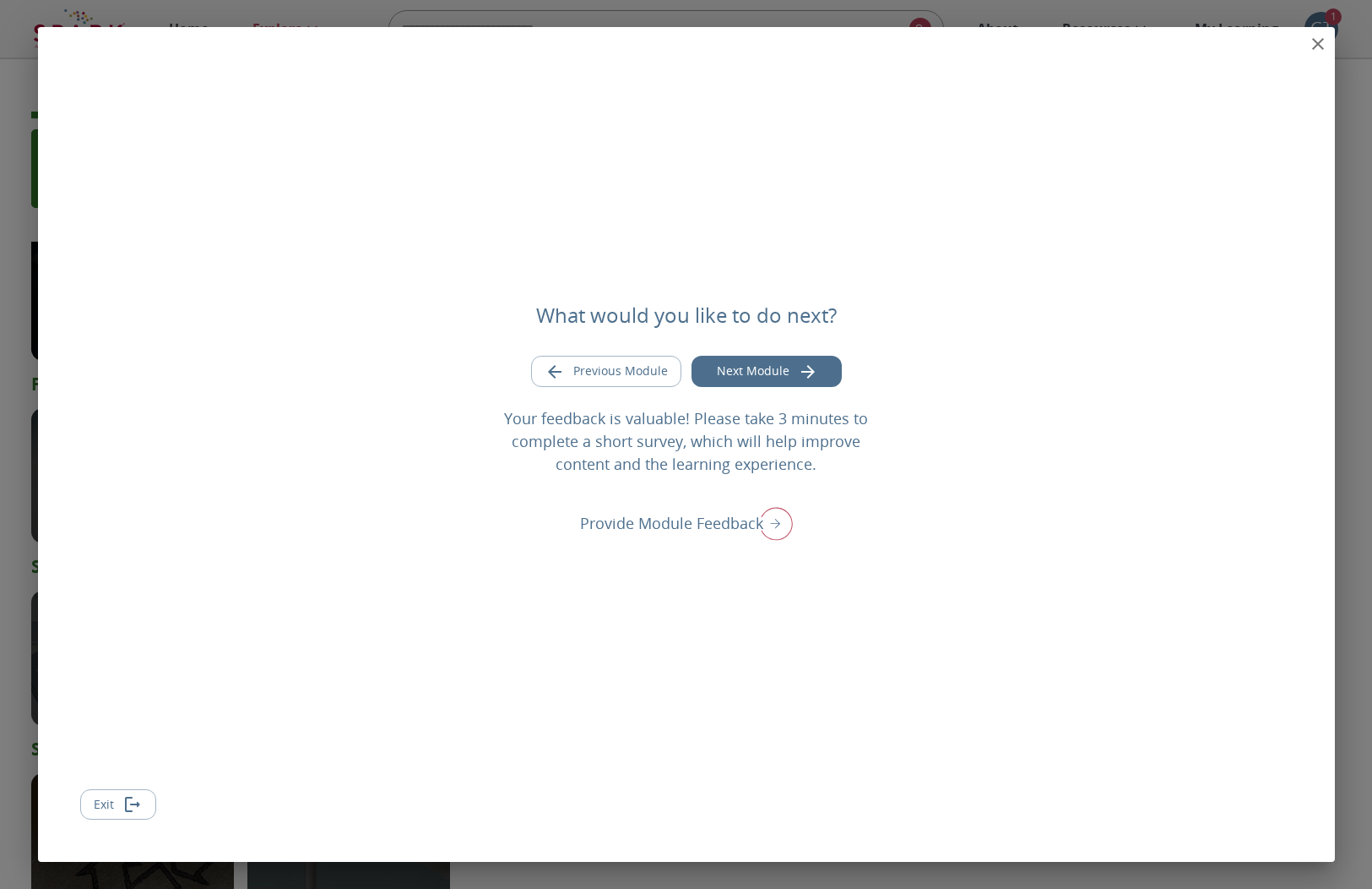
click at [1267, 42] on div "What would you like to do next? Previous Module Next Module Your feedback is va…" at bounding box center [687, 444] width 1297 height 835
click at [1314, 41] on icon "close" at bounding box center [1318, 44] width 20 height 20
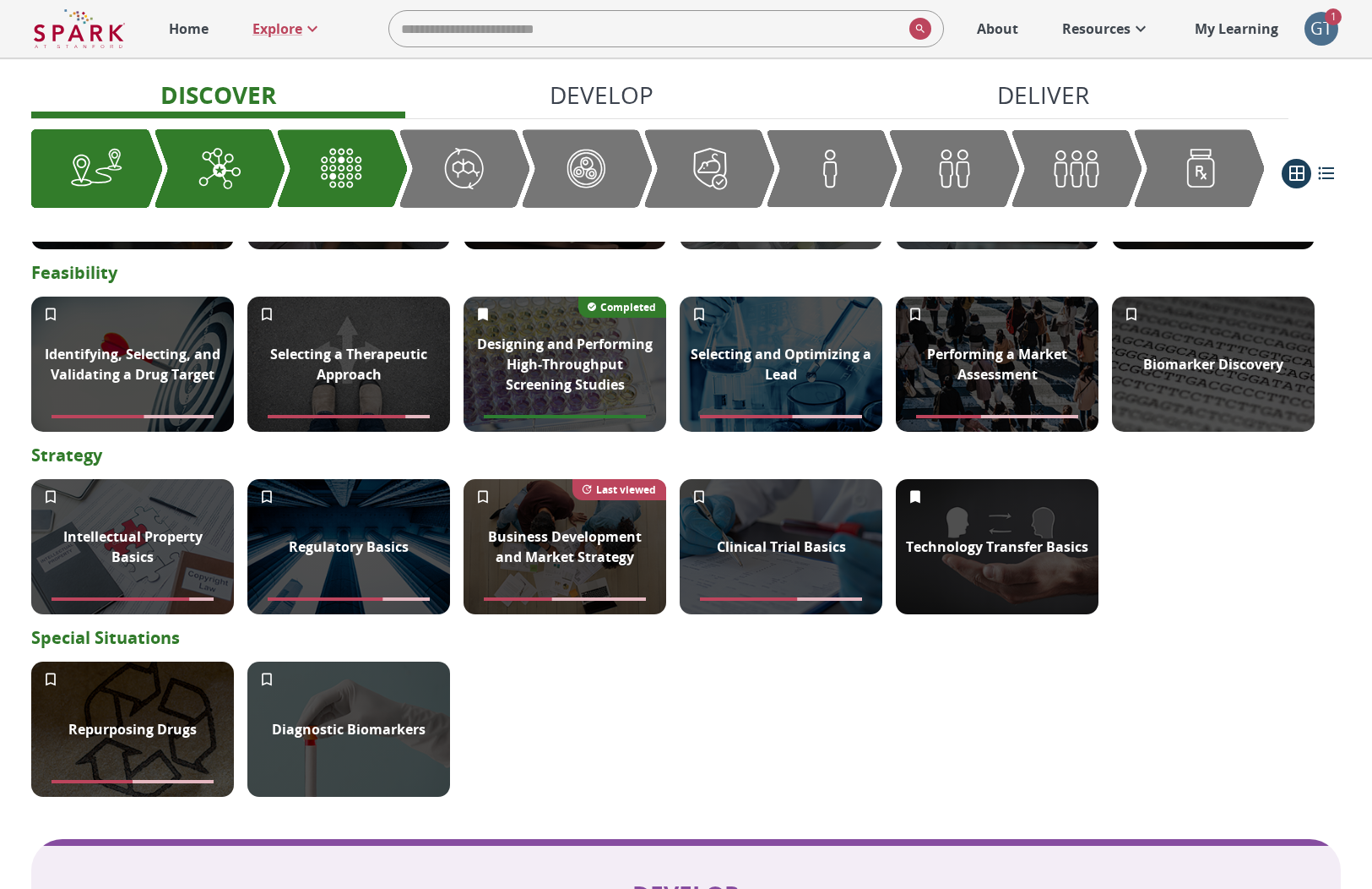
scroll to position [569, 0]
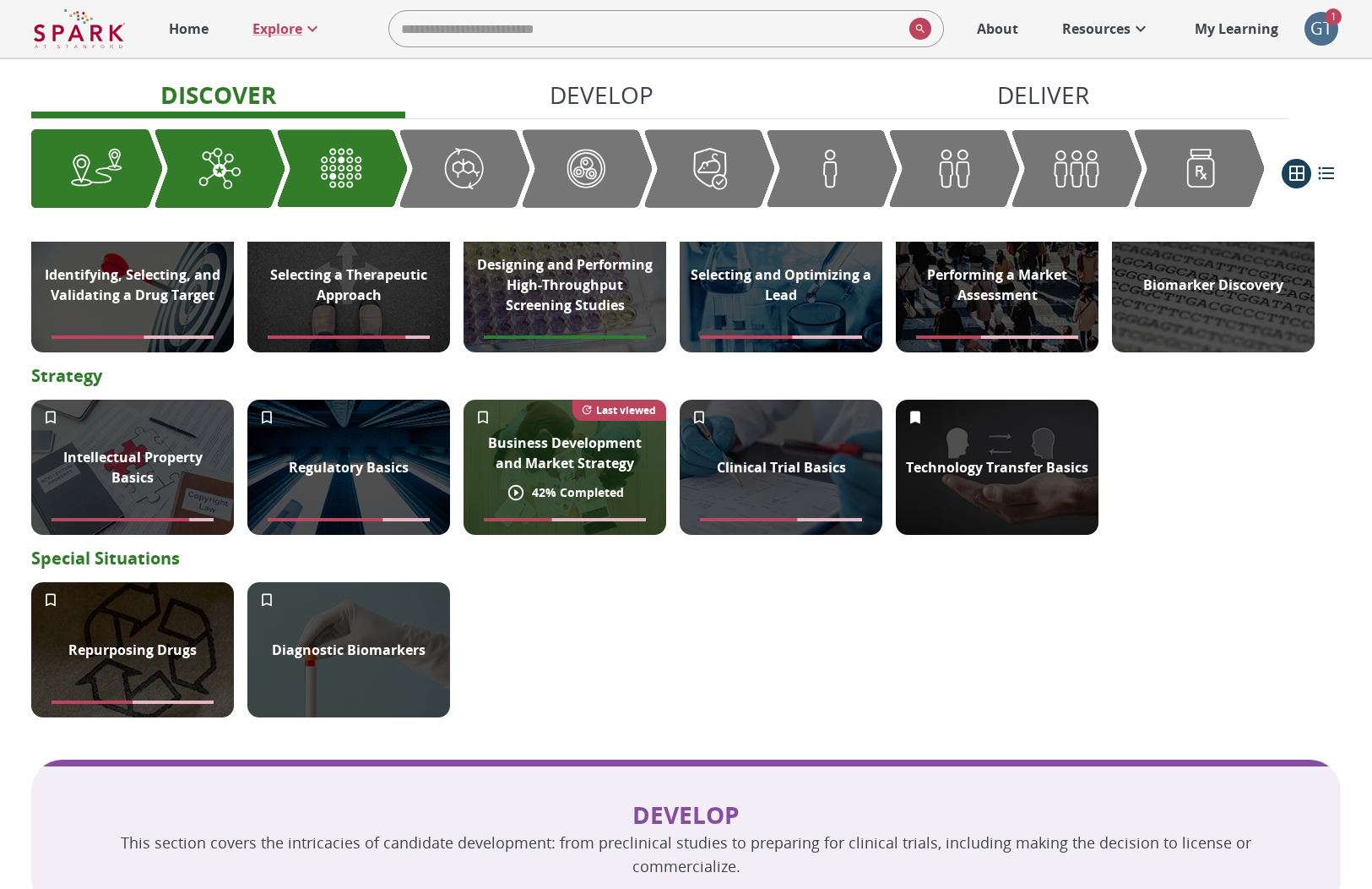
click at [613, 436] on p "Business Development and Market Strategy" at bounding box center [564, 453] width 182 height 41
